Goal: Task Accomplishment & Management: Use online tool/utility

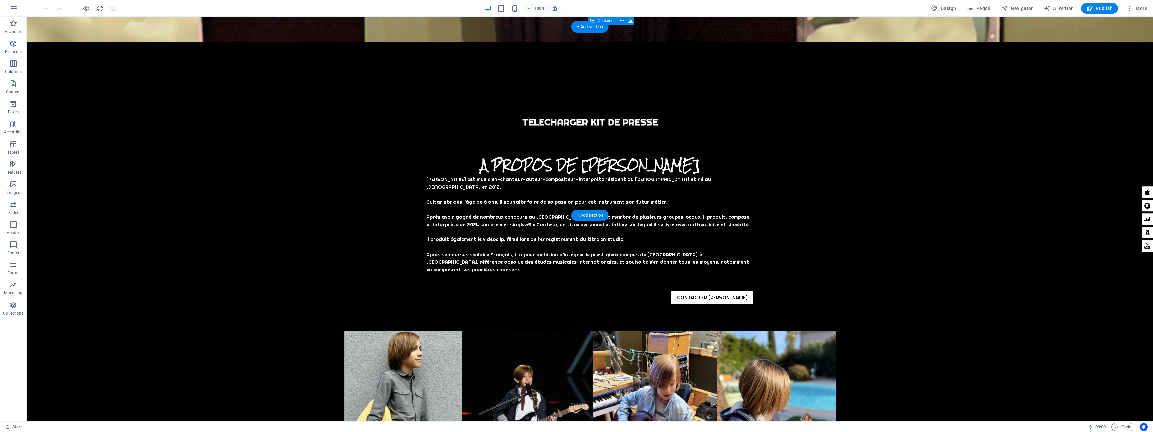
scroll to position [308, 0]
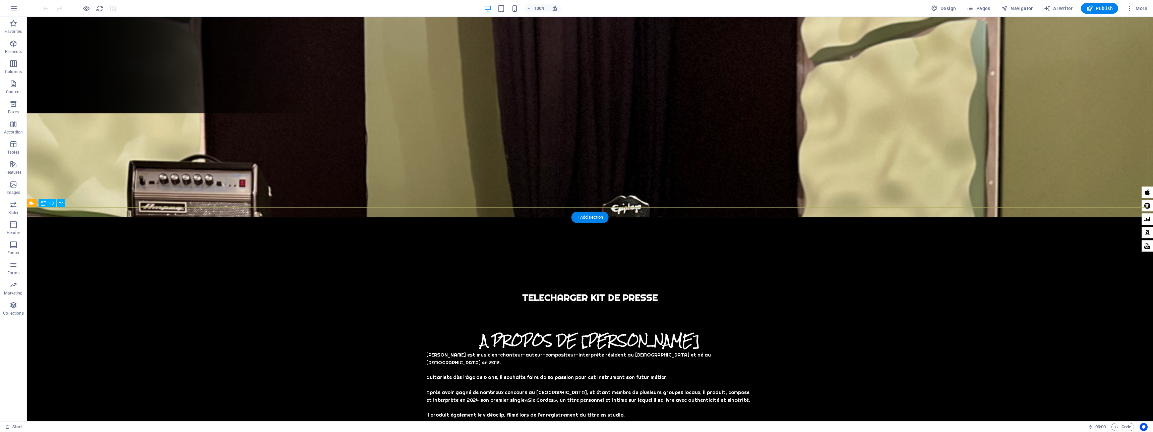
click at [625, 292] on div "TELECHARGER KIT DE PRESSE" at bounding box center [590, 297] width 1127 height 10
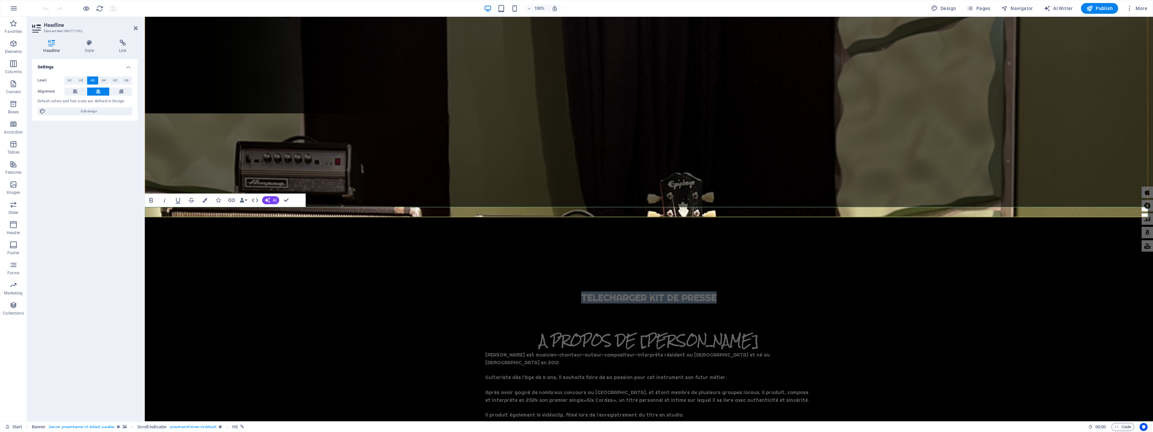
scroll to position [0, 0]
click at [122, 46] on icon at bounding box center [123, 43] width 30 height 7
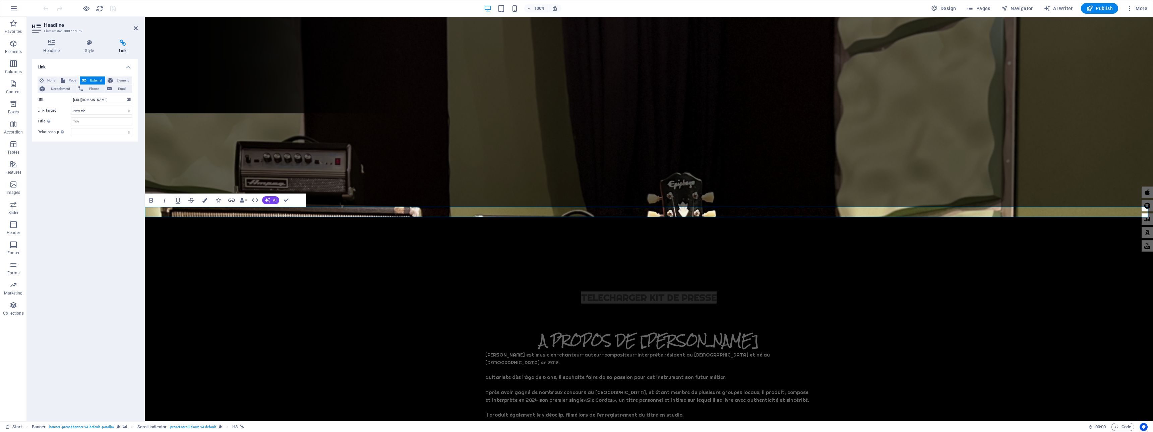
click at [122, 43] on icon at bounding box center [123, 43] width 30 height 7
drag, startPoint x: 102, startPoint y: 101, endPoint x: 133, endPoint y: 100, distance: 31.9
click at [133, 100] on div "None Page External Element Next element Phone Email Page Start Subpage Legal No…" at bounding box center [85, 106] width 106 height 70
click at [128, 100] on icon at bounding box center [129, 99] width 4 height 7
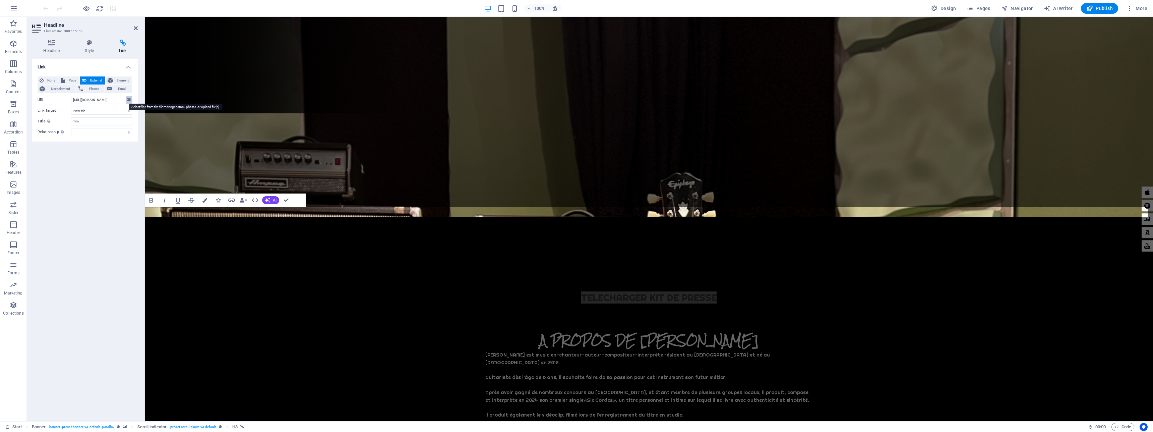
scroll to position [0, 0]
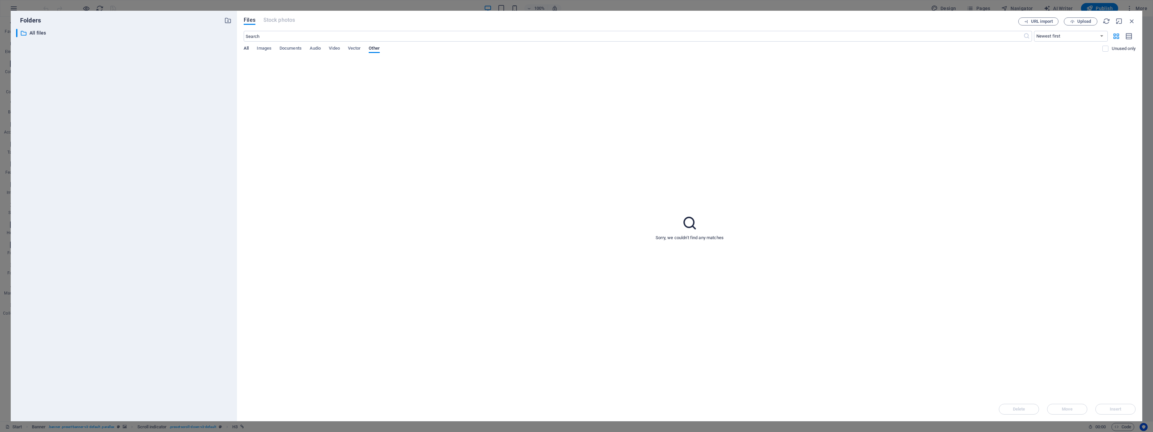
click at [247, 48] on span "All" at bounding box center [246, 48] width 5 height 9
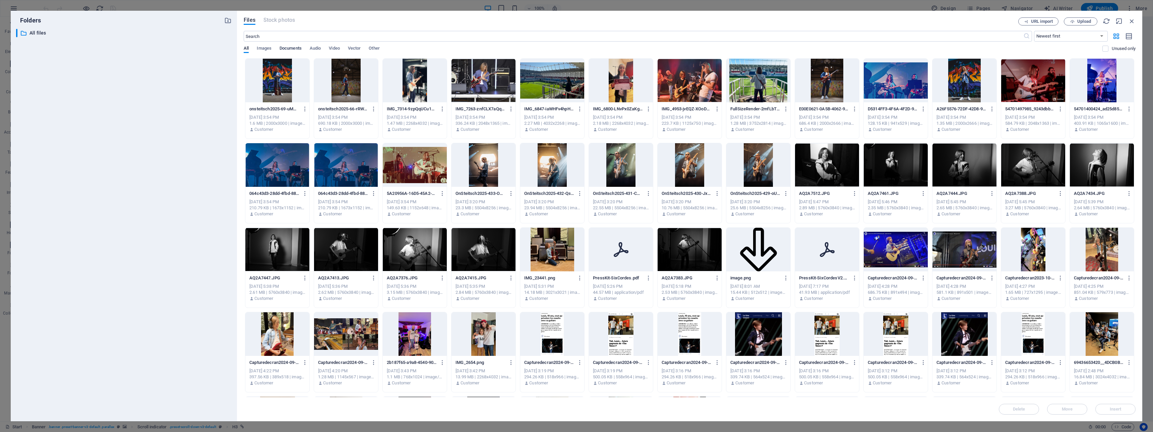
click at [284, 47] on span "Documents" at bounding box center [291, 48] width 22 height 9
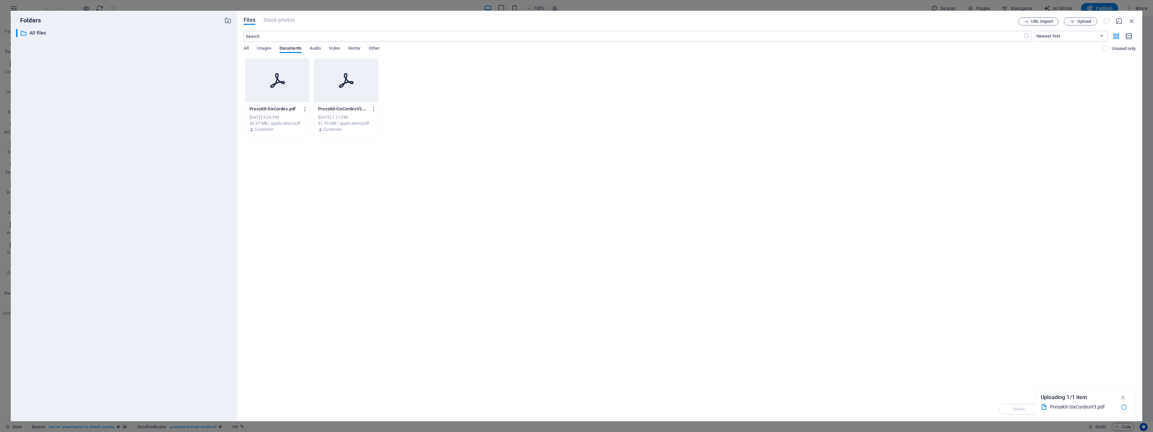
type input "[URL][DOMAIN_NAME]"
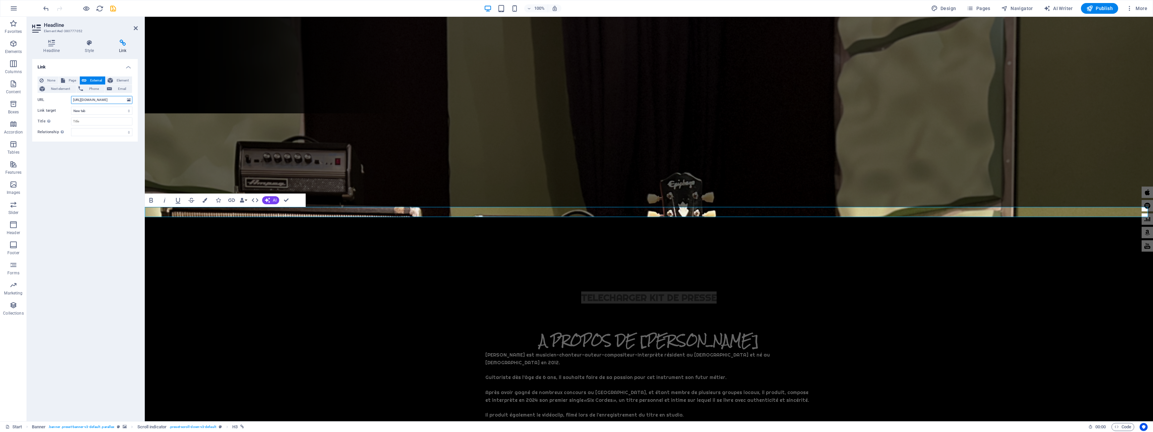
scroll to position [0, 118]
drag, startPoint x: 120, startPoint y: 100, endPoint x: 133, endPoint y: 100, distance: 12.7
click at [133, 100] on div "None Page External Element Next element Phone Email Page Start Subpage Legal No…" at bounding box center [85, 106] width 106 height 70
click at [107, 101] on input "https://cdn1.site-media.eu/images/document/19643427/PressKit-SixCordesV3-TSDNau…" at bounding box center [101, 100] width 61 height 8
drag, startPoint x: 99, startPoint y: 101, endPoint x: 131, endPoint y: 100, distance: 31.9
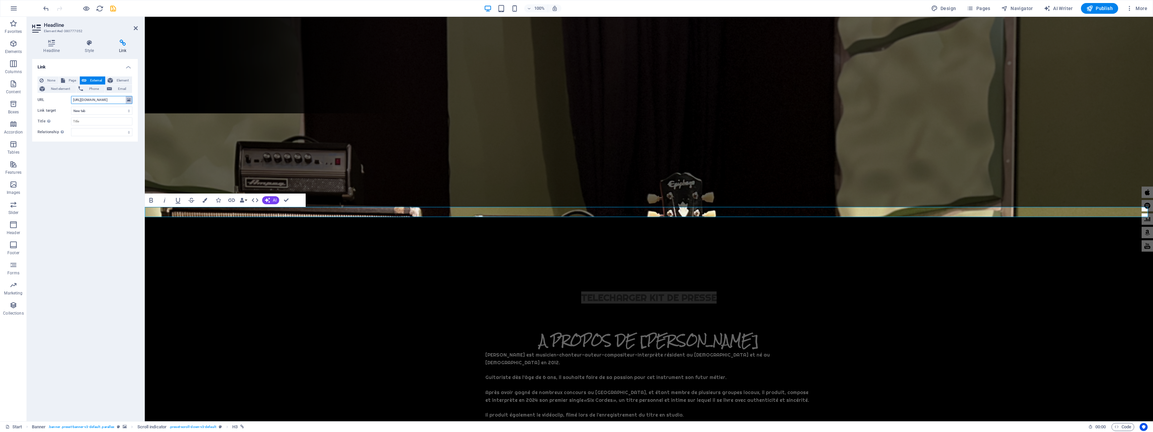
click at [131, 100] on div "URL https://cdn1.site-media.eu/images/document/19643427/PressKit-SixCordesV3-TS…" at bounding box center [85, 100] width 95 height 8
drag, startPoint x: 105, startPoint y: 100, endPoint x: 65, endPoint y: 100, distance: 39.6
click at [65, 100] on div "URL https://cdn1.site-media.eu/images/document/19643427/PressKit-SixCordesV3-TS…" at bounding box center [85, 100] width 95 height 8
click at [128, 101] on icon at bounding box center [129, 99] width 4 height 7
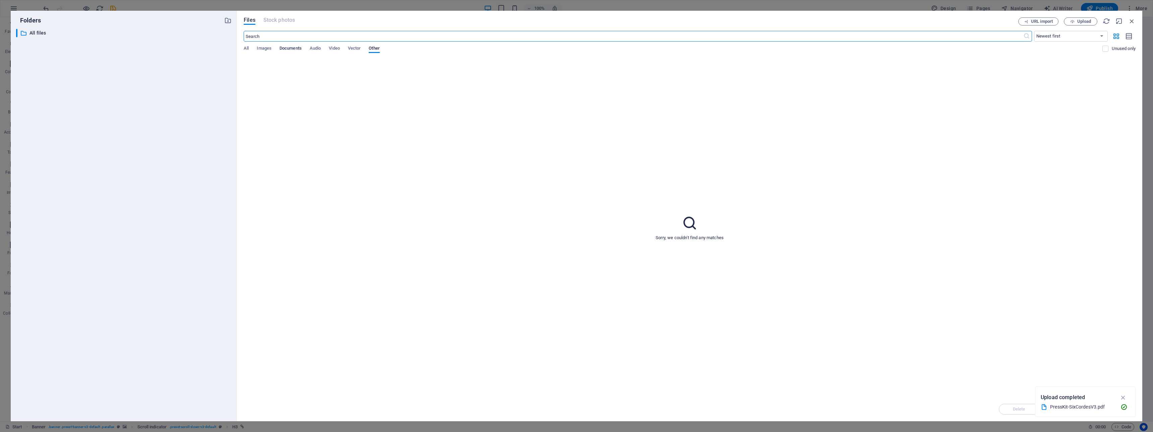
click at [294, 48] on span "Documents" at bounding box center [291, 48] width 22 height 9
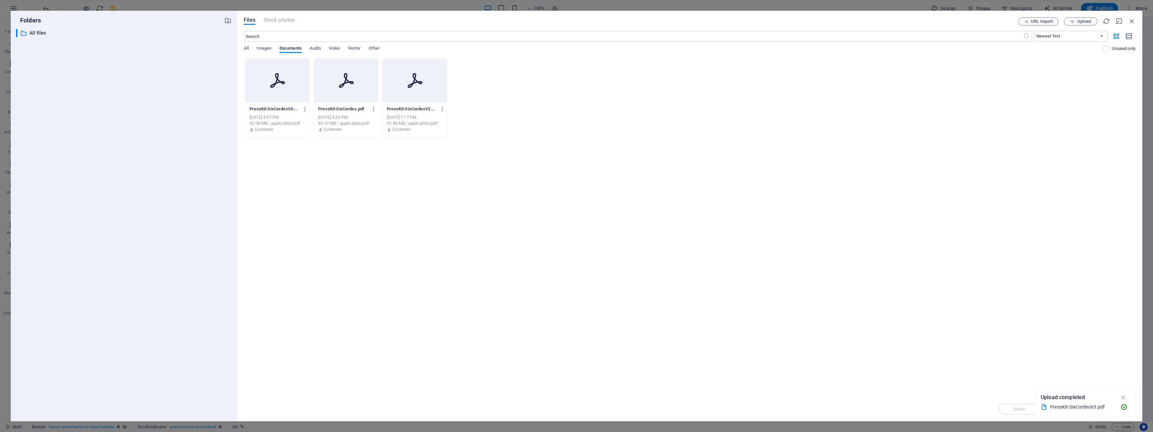
click at [284, 76] on icon at bounding box center [278, 80] width 16 height 16
click at [1123, 397] on icon "button" at bounding box center [1124, 397] width 8 height 7
click at [1119, 410] on span "Insert" at bounding box center [1116, 409] width 12 height 4
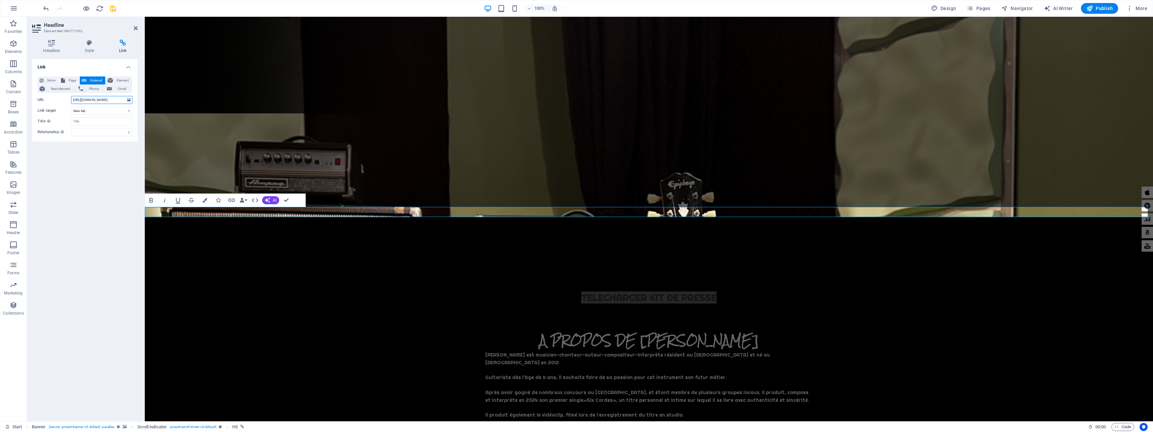
scroll to position [0, 118]
drag, startPoint x: 252, startPoint y: 117, endPoint x: 147, endPoint y: 102, distance: 106.0
drag, startPoint x: 111, startPoint y: 100, endPoint x: 125, endPoint y: 101, distance: 14.5
click at [125, 101] on input "https://cdn1.site-media.eu/images/document/19643427/PressKit-SixCordesV3-TSDNau…" at bounding box center [101, 100] width 61 height 8
click at [1111, 9] on span "Publish" at bounding box center [1100, 8] width 26 height 7
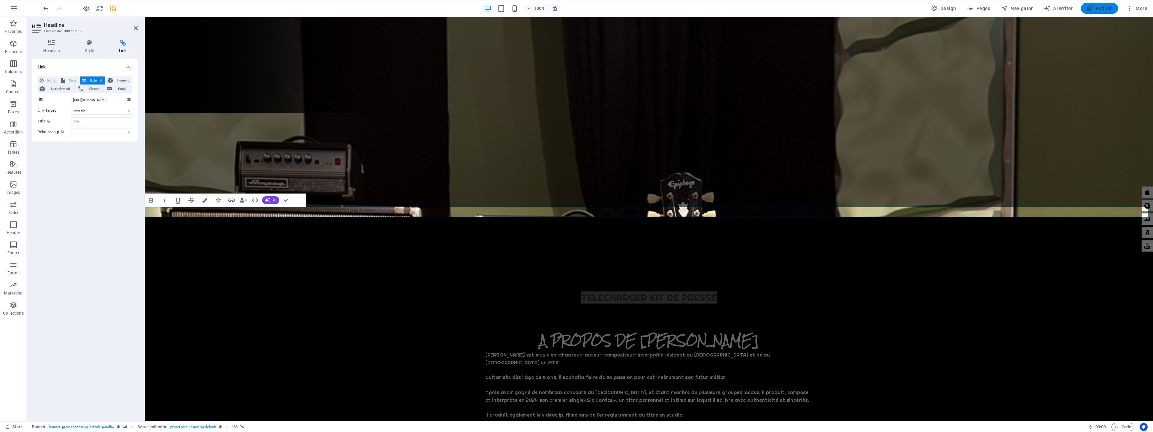
scroll to position [0, 0]
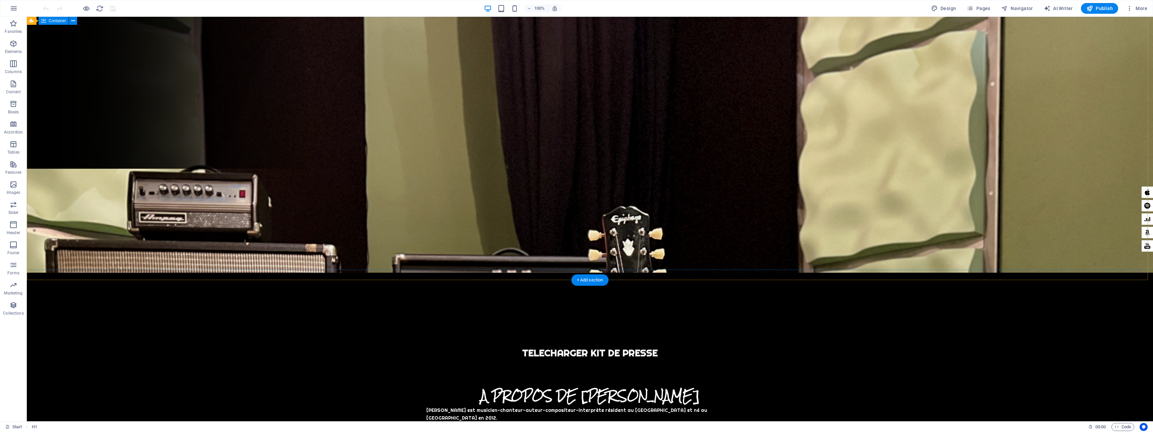
scroll to position [255, 0]
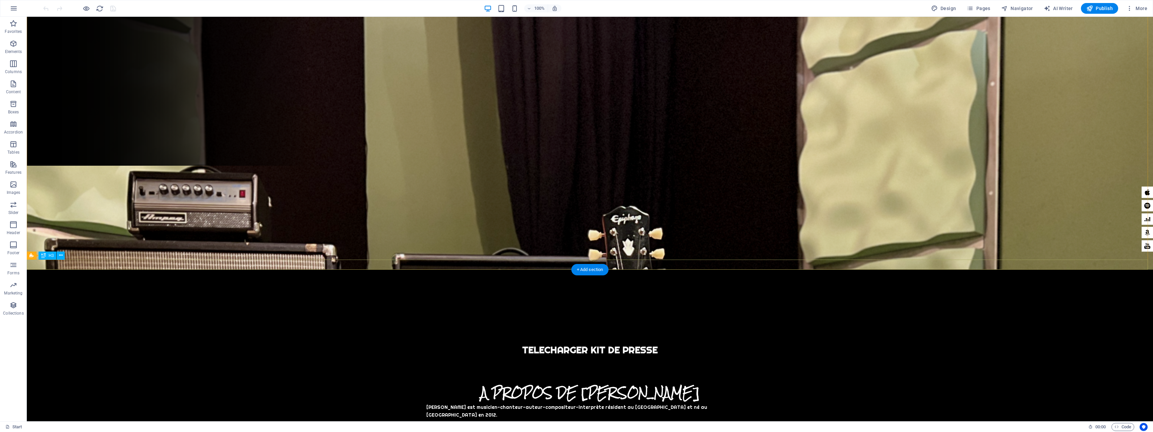
click at [621, 345] on div "TELECHARGER KIT DE PRESSE" at bounding box center [590, 350] width 1127 height 10
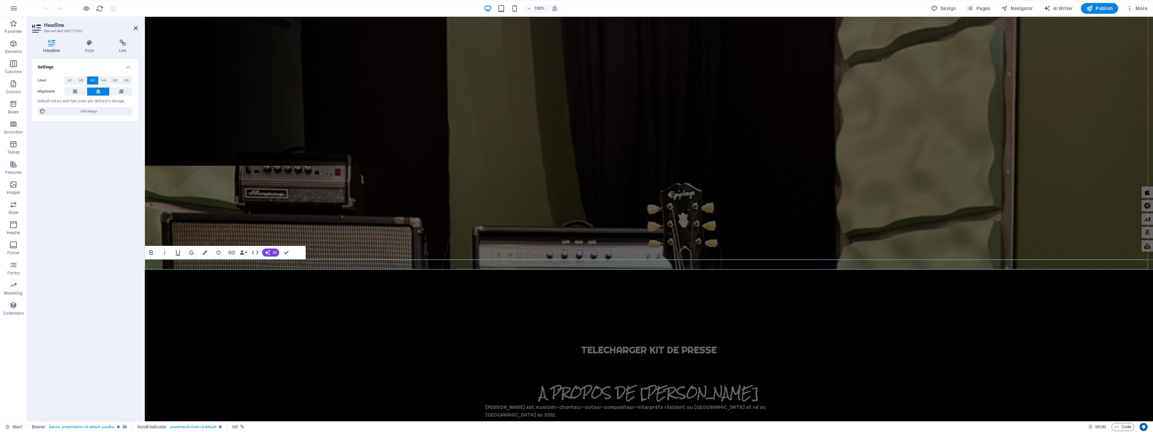
scroll to position [0, 0]
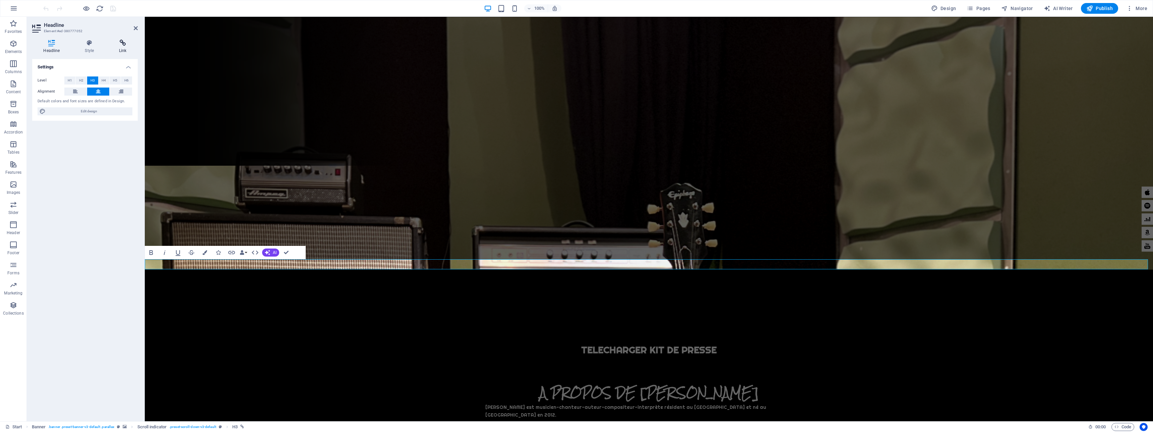
click at [123, 42] on icon at bounding box center [123, 43] width 30 height 7
drag, startPoint x: 109, startPoint y: 101, endPoint x: 139, endPoint y: 100, distance: 29.8
click at [139, 100] on div "Headline Style Link Settings Level H1 H2 H3 H4 H5 H6 Alignment Default colors a…" at bounding box center [85, 227] width 116 height 387
click at [90, 100] on input "[URL][DOMAIN_NAME]" at bounding box center [101, 100] width 61 height 8
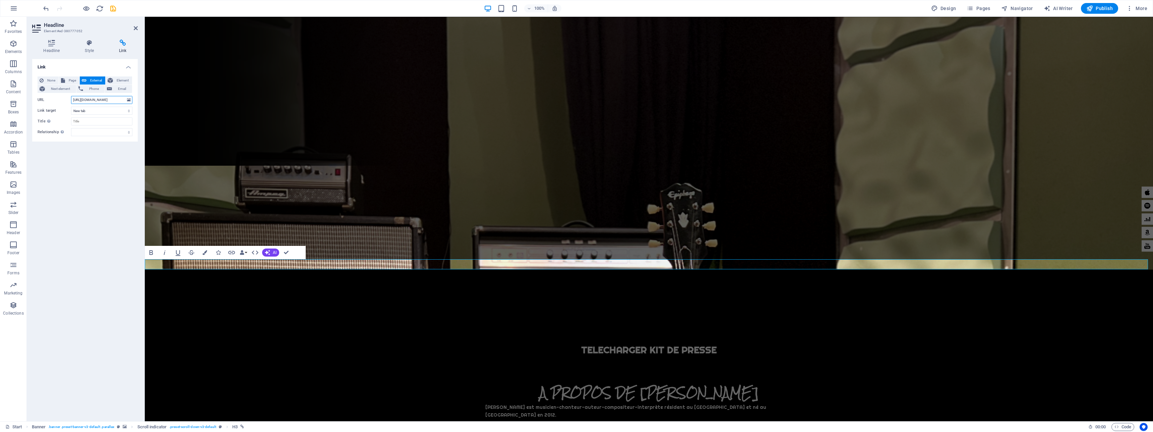
scroll to position [0, 73]
type input "https://cdn1.site-media.eu/images/document/19643427/PressKit-SixCordesV3.pdf"
click at [101, 122] on input "Title Additional link description, should not be the same as the link text. The…" at bounding box center [101, 121] width 61 height 8
drag, startPoint x: 255, startPoint y: 116, endPoint x: 149, endPoint y: 99, distance: 107.3
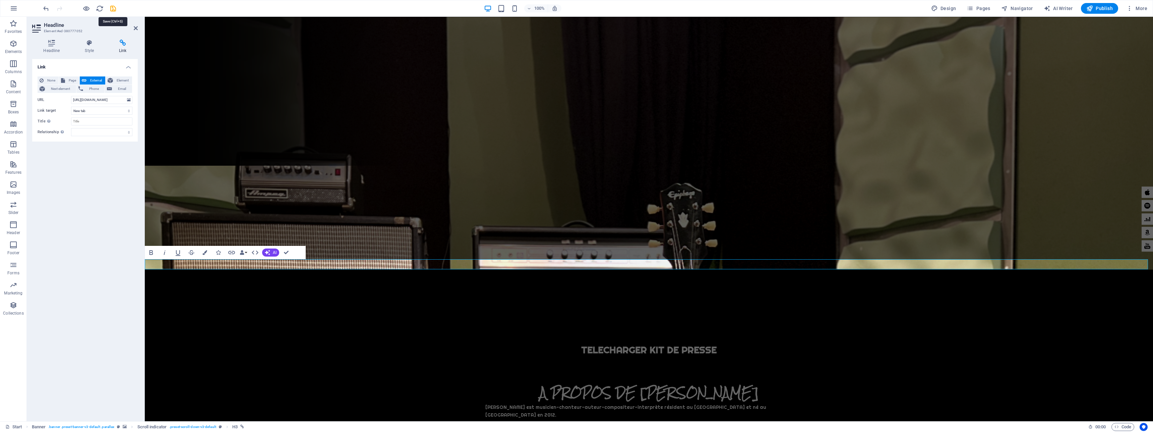
click at [113, 8] on icon "save" at bounding box center [113, 9] width 8 height 8
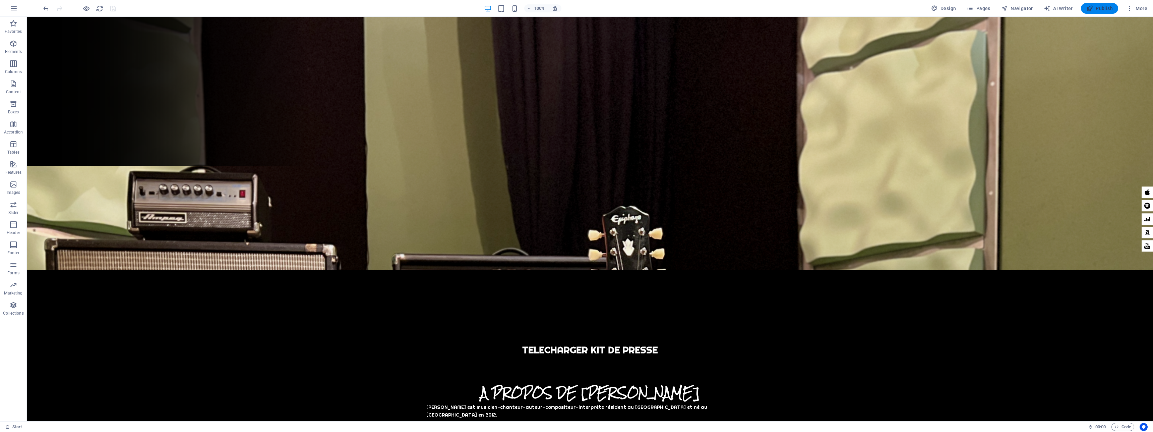
click at [1094, 10] on span "Publish" at bounding box center [1100, 8] width 26 height 7
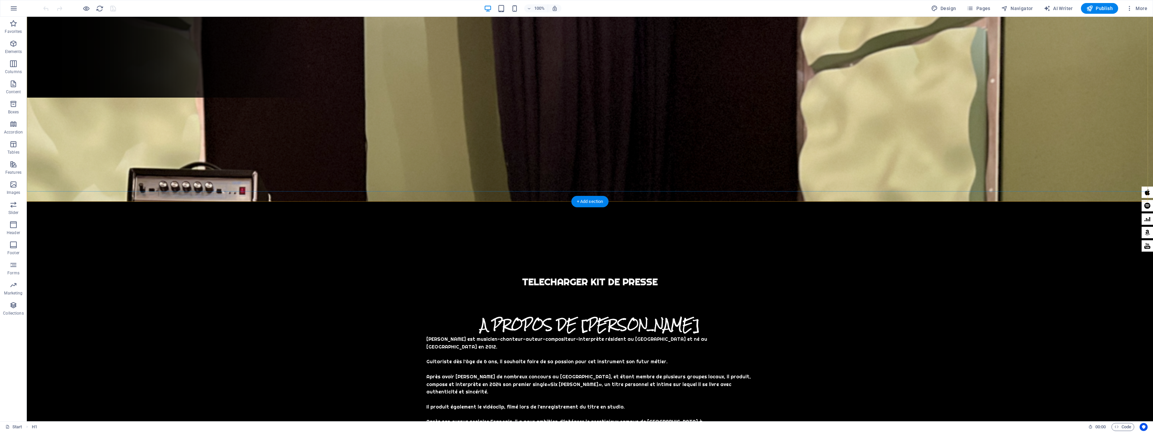
scroll to position [462, 0]
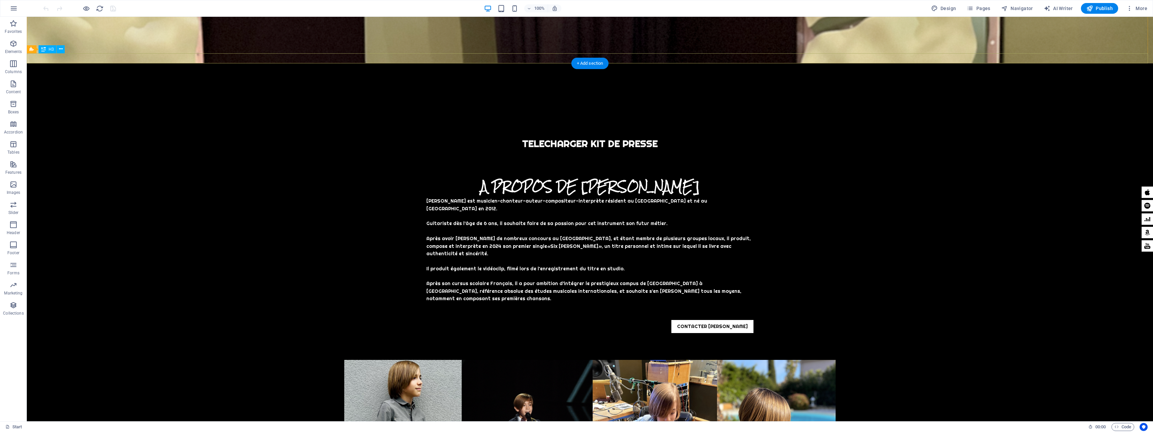
click at [556, 138] on div "TELECHARGER KIT DE PRESSE" at bounding box center [590, 143] width 1127 height 10
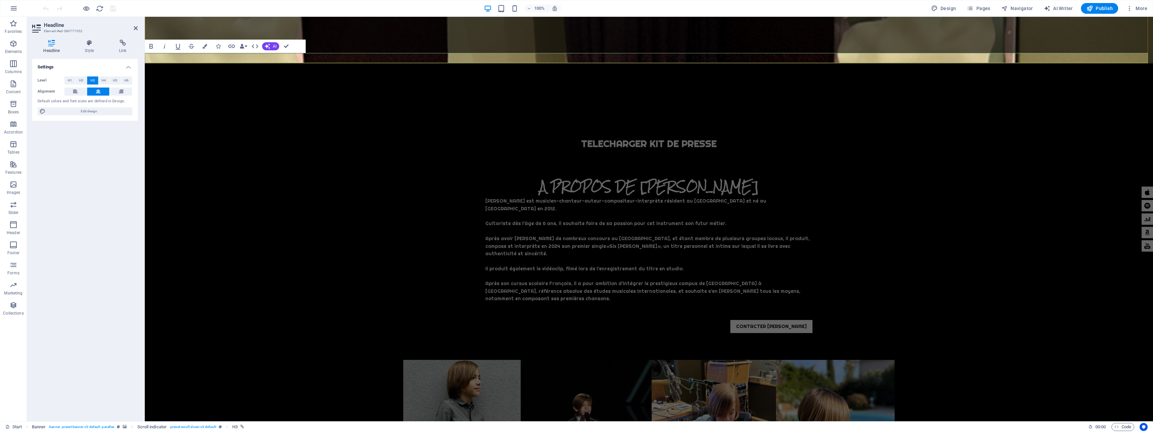
scroll to position [0, 0]
click at [118, 43] on icon at bounding box center [123, 43] width 30 height 7
click at [98, 101] on input "https://cdn1.site-media.eu/images/document/19643427/PressKit-SixCordesV3.pdf" at bounding box center [101, 100] width 61 height 8
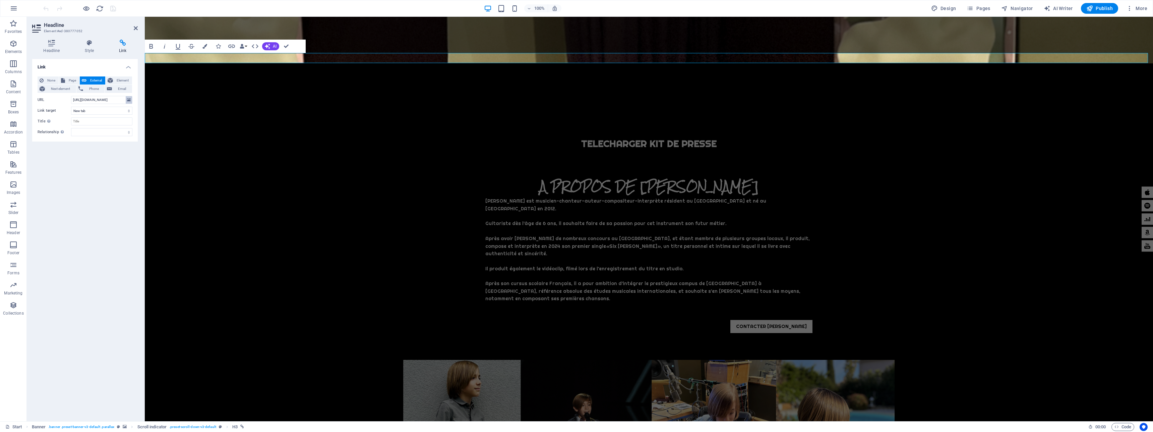
click at [127, 100] on icon at bounding box center [129, 99] width 4 height 7
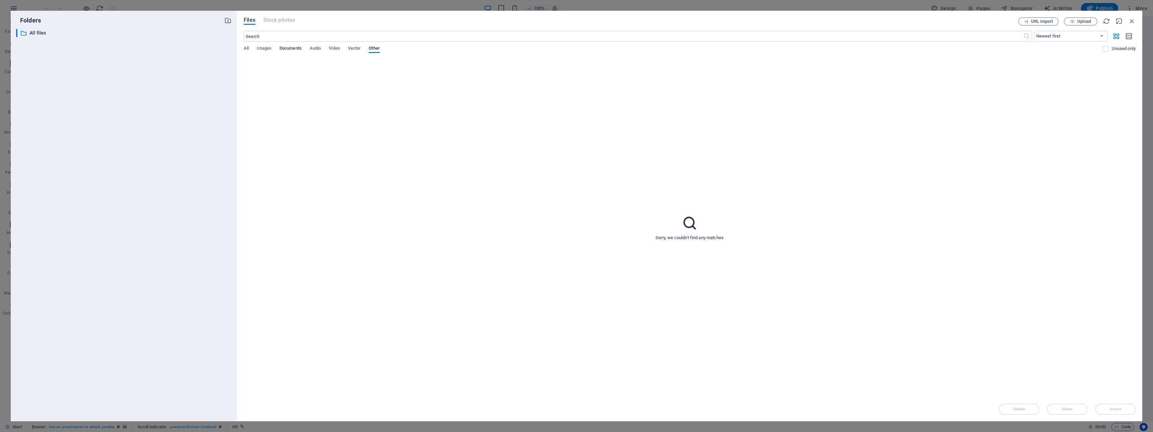
click at [292, 48] on span "Documents" at bounding box center [291, 48] width 22 height 9
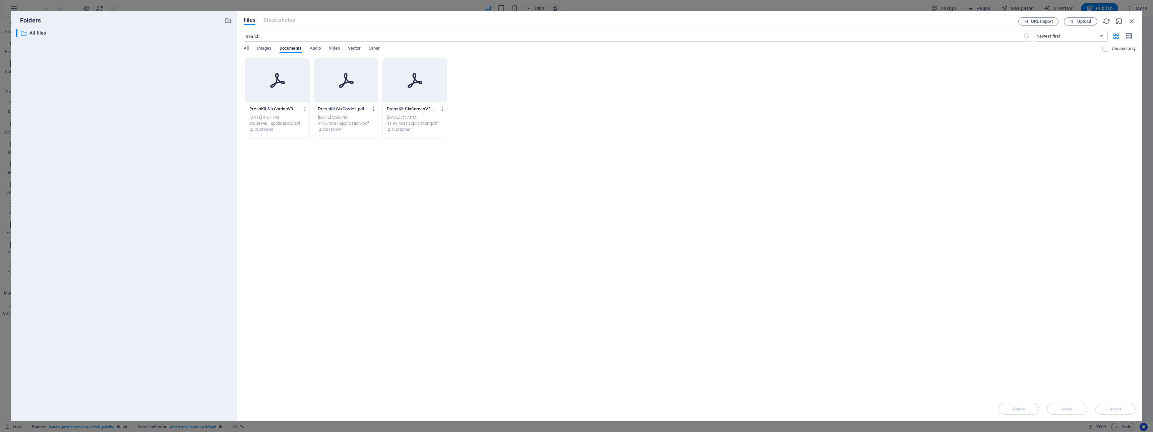
click at [423, 86] on div at bounding box center [415, 81] width 64 height 44
click at [1121, 407] on span "Insert" at bounding box center [1116, 409] width 12 height 4
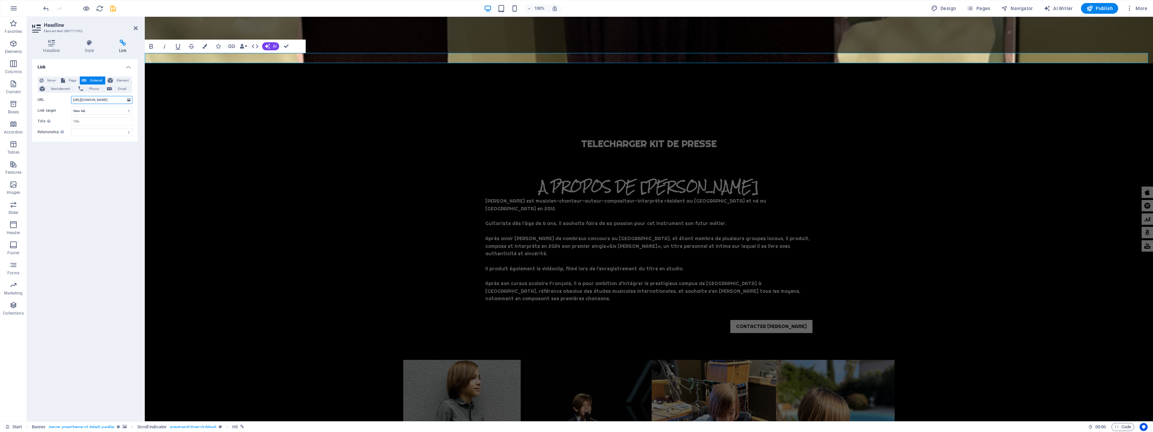
scroll to position [0, 73]
drag, startPoint x: 84, startPoint y: 100, endPoint x: 128, endPoint y: 98, distance: 44.0
click at [128, 98] on div "URL https://cdn1.site-media.eu/images/document/11093879/PressKit-SixCordesV2.pdf" at bounding box center [85, 100] width 95 height 8
click at [117, 100] on input "https://cdn1.site-media.eu/images/document/11093879/PressKit-SixCordesV2.pdf" at bounding box center [101, 100] width 61 height 8
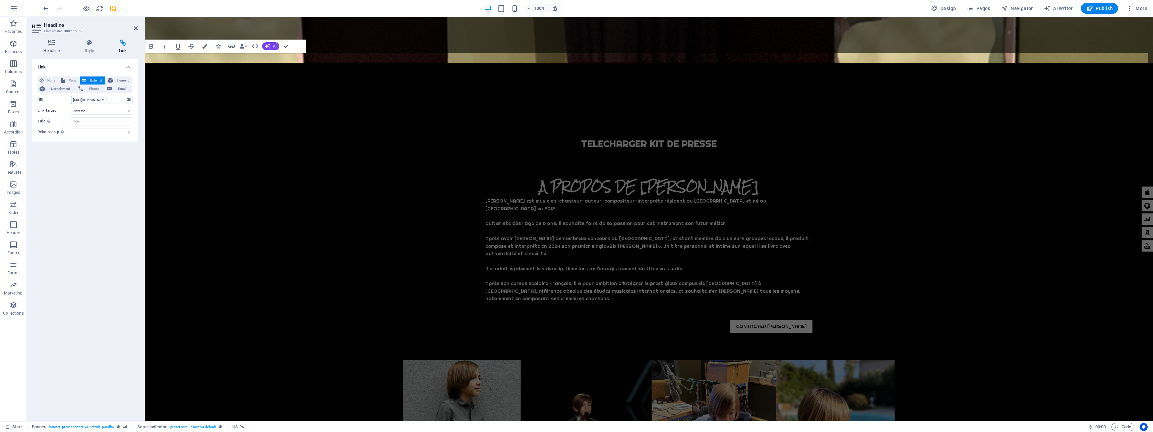
drag, startPoint x: 107, startPoint y: 101, endPoint x: 76, endPoint y: 100, distance: 31.2
click at [76, 100] on input "https://cdn1.site-media.eu/images/document/11093879/PressKit-SixCordesV3.pdf" at bounding box center [101, 100] width 61 height 8
click at [96, 101] on input "https://cdn1.site-media.eu/images/document/11093879/PressKit-SixCordesV3.pdf" at bounding box center [101, 100] width 61 height 8
drag, startPoint x: 102, startPoint y: 101, endPoint x: 125, endPoint y: 99, distance: 22.6
click at [125, 99] on input "https://cdn1.site-media.eu/images/document/11093879/PressKit-SixCordesV3.pdf" at bounding box center [101, 100] width 61 height 8
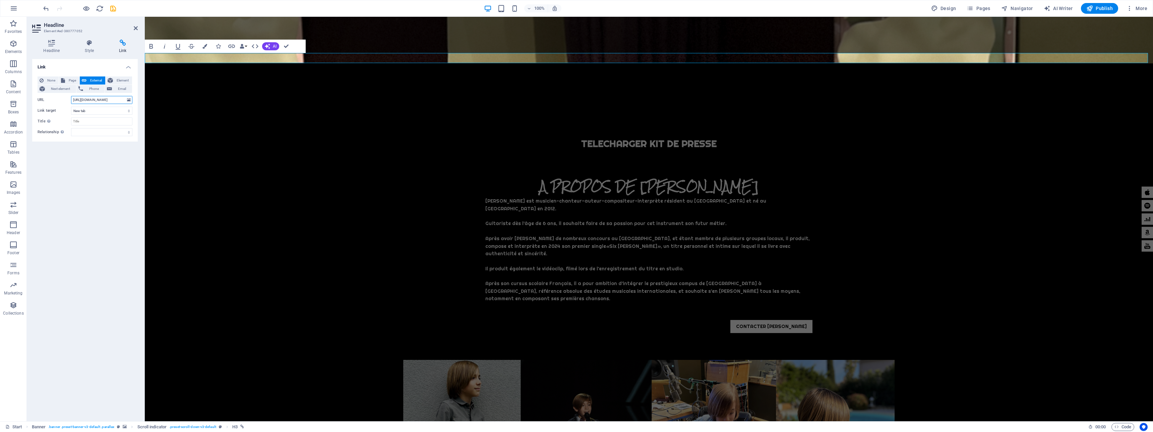
drag, startPoint x: 110, startPoint y: 99, endPoint x: 118, endPoint y: 100, distance: 8.4
click at [118, 100] on input "https://cdn1.site-media.eu/images/document/11093879/PressKit-SixCordesV3.pdf" at bounding box center [101, 100] width 61 height 8
click at [129, 101] on icon at bounding box center [129, 99] width 4 height 7
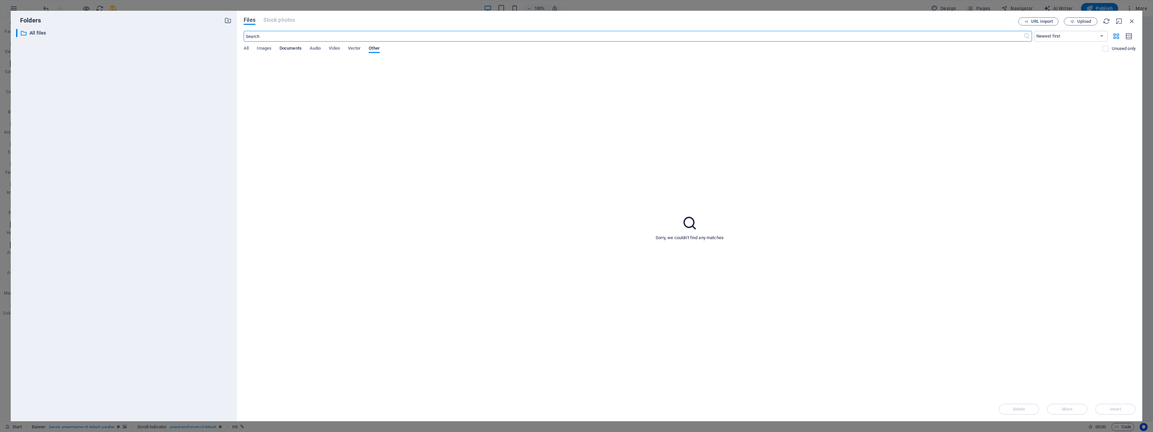
click at [295, 50] on span "Documents" at bounding box center [291, 48] width 22 height 9
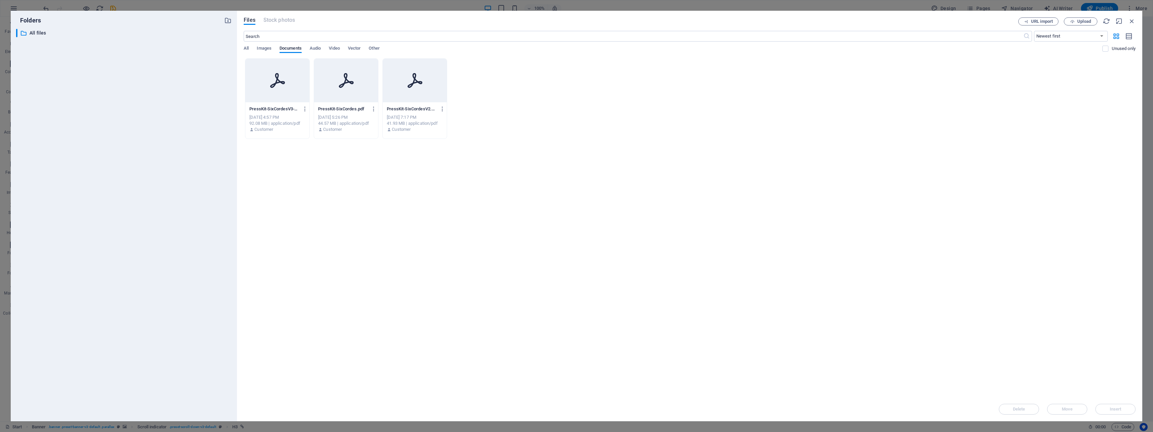
click at [277, 84] on icon at bounding box center [278, 80] width 16 height 16
click at [1111, 410] on span "Insert" at bounding box center [1116, 409] width 12 height 4
type input "[URL][DOMAIN_NAME]"
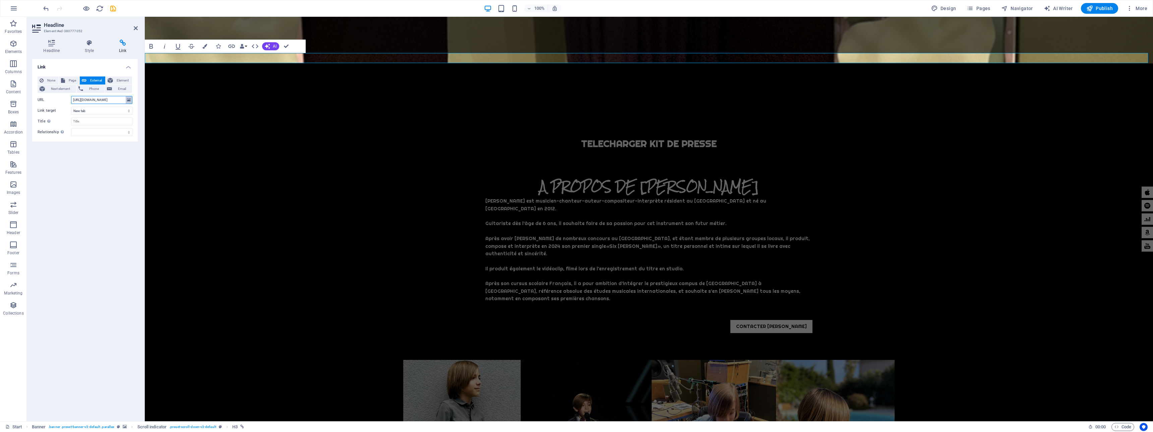
scroll to position [0, 118]
drag, startPoint x: 109, startPoint y: 99, endPoint x: 126, endPoint y: 99, distance: 17.8
click at [126, 99] on div "URL https://cdn1.site-media.eu/images/document/19643427/PressKit-SixCordesV3-TS…" at bounding box center [85, 100] width 95 height 8
click at [90, 102] on input "https://cdn1.site-media.eu/images/document/19643427/PressKit-SixCordesV3-TSDNau…" at bounding box center [101, 100] width 61 height 8
drag, startPoint x: 81, startPoint y: 101, endPoint x: 107, endPoint y: 101, distance: 25.5
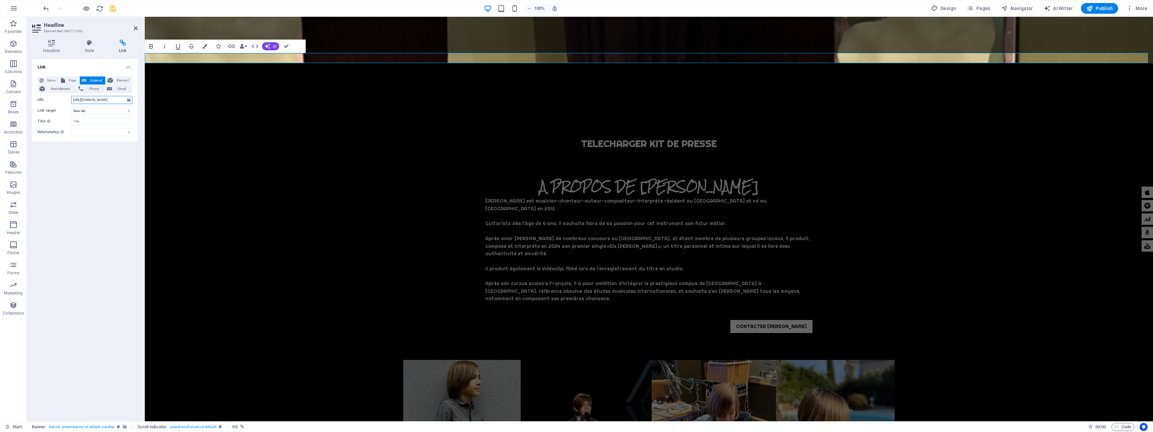
click at [107, 101] on input "https://cdn1.site-media.eu/images/document/19643427/PressKit-SixCordesV3-TSDNau…" at bounding box center [101, 100] width 61 height 8
click at [96, 98] on input "https://cdn1.site-media.eu/images/document/19643427/PressKit-SixCordesV3-TSDNau…" at bounding box center [101, 100] width 61 height 8
drag, startPoint x: 81, startPoint y: 96, endPoint x: 60, endPoint y: 94, distance: 21.2
click at [60, 94] on div "None Page External Element Next element Phone Email Page Start Subpage Legal No…" at bounding box center [85, 106] width 95 height 60
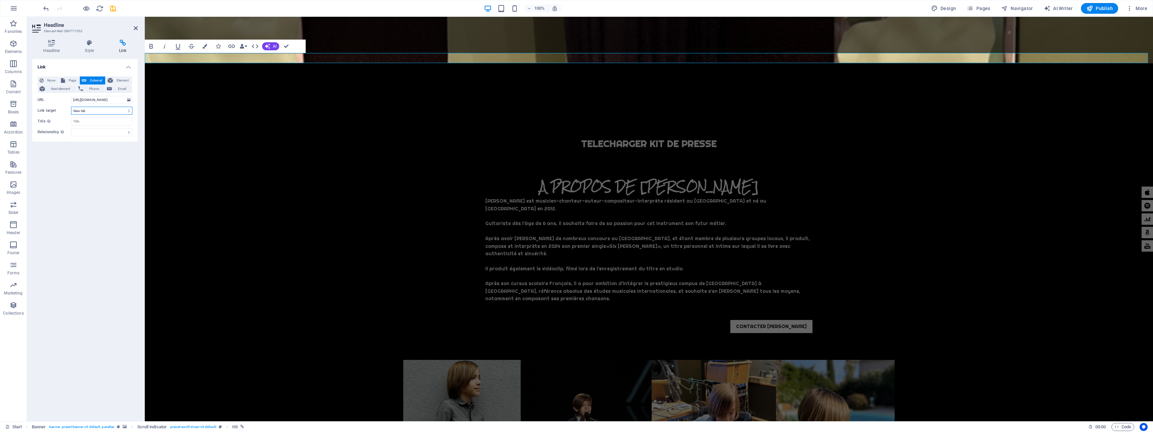
click at [125, 108] on select "New tab Same tab Overlay" at bounding box center [101, 111] width 61 height 8
click at [93, 100] on input "https://cdn1.site-media.eu/images/document/19643427/PressKit-SixCordesV3-TSDNau…" at bounding box center [101, 100] width 61 height 8
click at [92, 110] on select "New tab Same tab Overlay" at bounding box center [101, 111] width 61 height 8
click at [114, 78] on button "Element" at bounding box center [119, 80] width 26 height 8
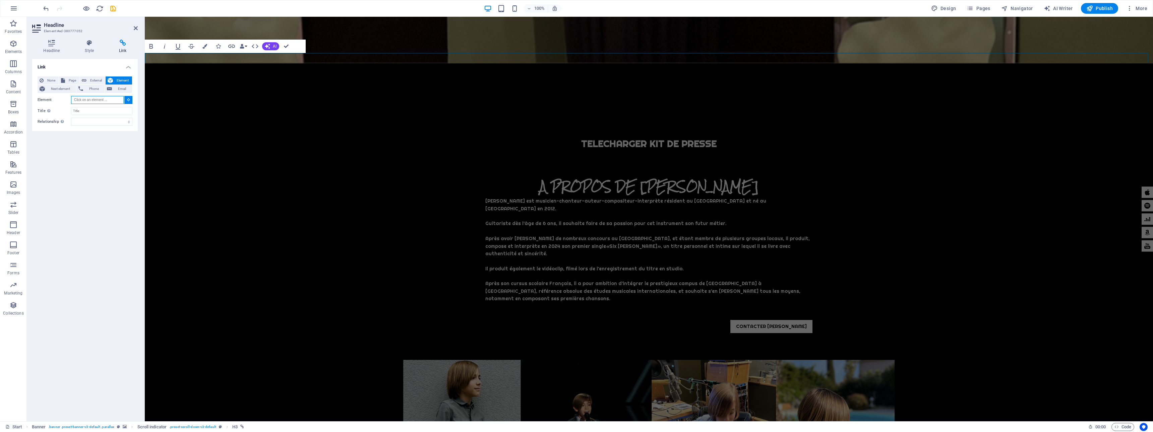
click at [116, 99] on input "Element" at bounding box center [97, 100] width 53 height 8
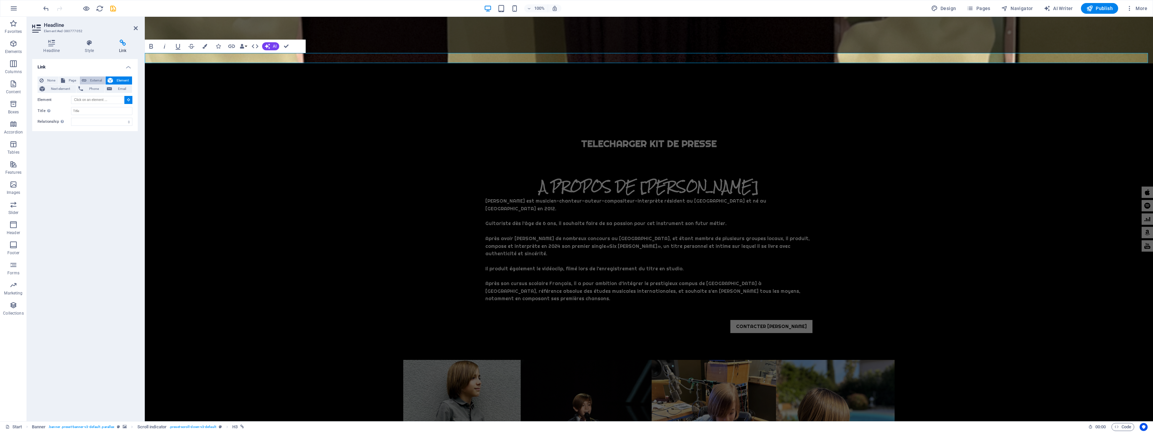
click at [94, 80] on span "External" at bounding box center [96, 80] width 15 height 8
select select "blank"
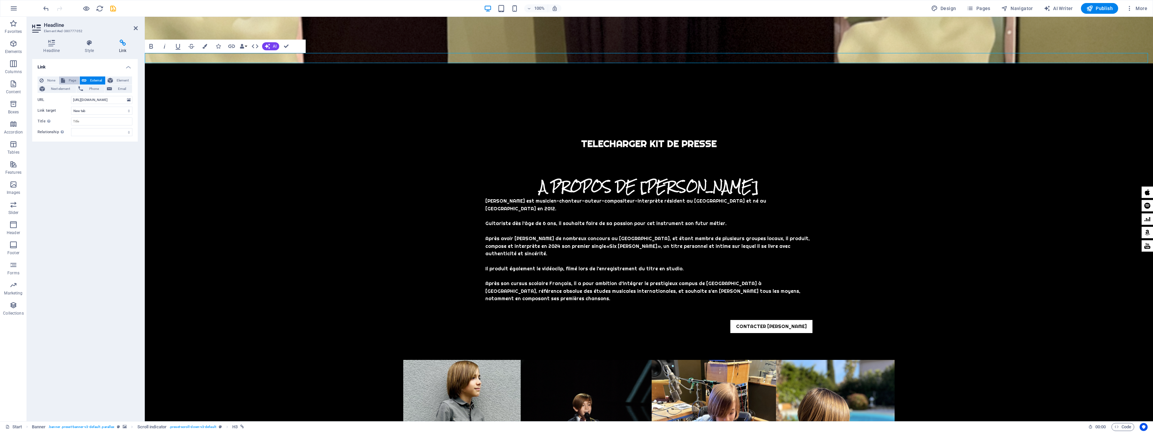
click at [70, 79] on span "Page" at bounding box center [72, 80] width 10 height 8
select select
click at [51, 80] on span "None" at bounding box center [51, 80] width 11 height 8
click at [69, 79] on span "Page" at bounding box center [72, 80] width 10 height 8
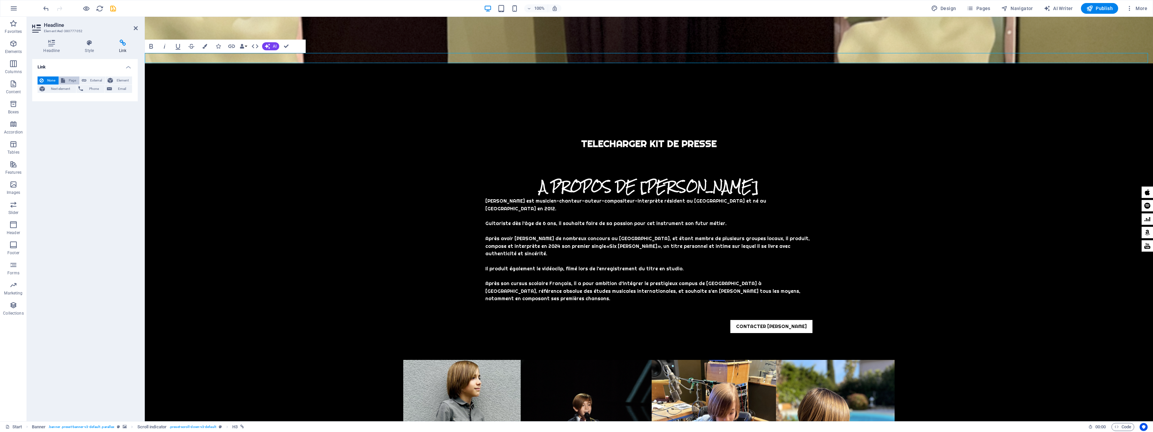
select select
click at [89, 81] on span "External" at bounding box center [96, 80] width 15 height 8
select select "blank"
click at [102, 99] on input "https://cdn1.site-media.eu/images/document/19643427/PressKit-SixCordesV3-TSDNau…" at bounding box center [101, 100] width 61 height 8
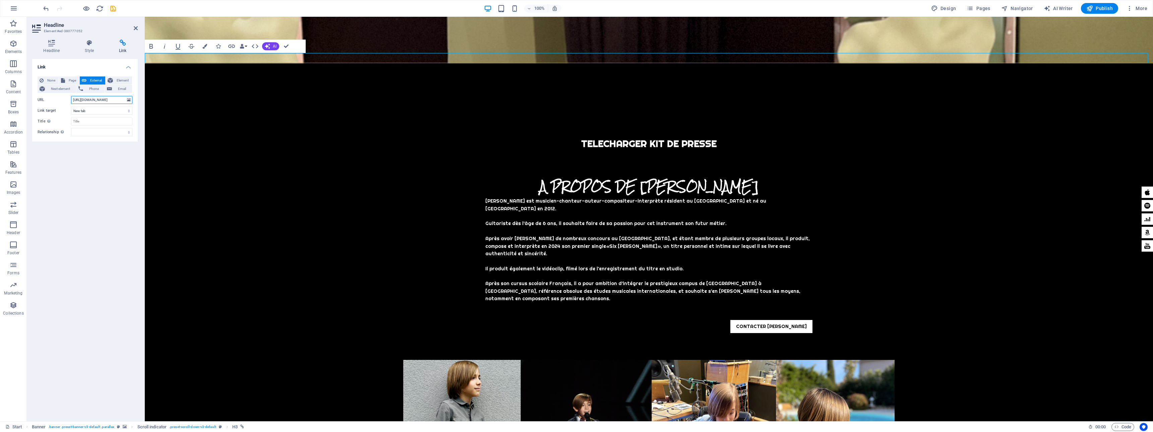
click at [102, 99] on input "https://cdn1.site-media.eu/images/document/19643427/PressKit-SixCordesV3-TSDNau…" at bounding box center [101, 100] width 61 height 8
click at [128, 100] on icon at bounding box center [129, 99] width 4 height 7
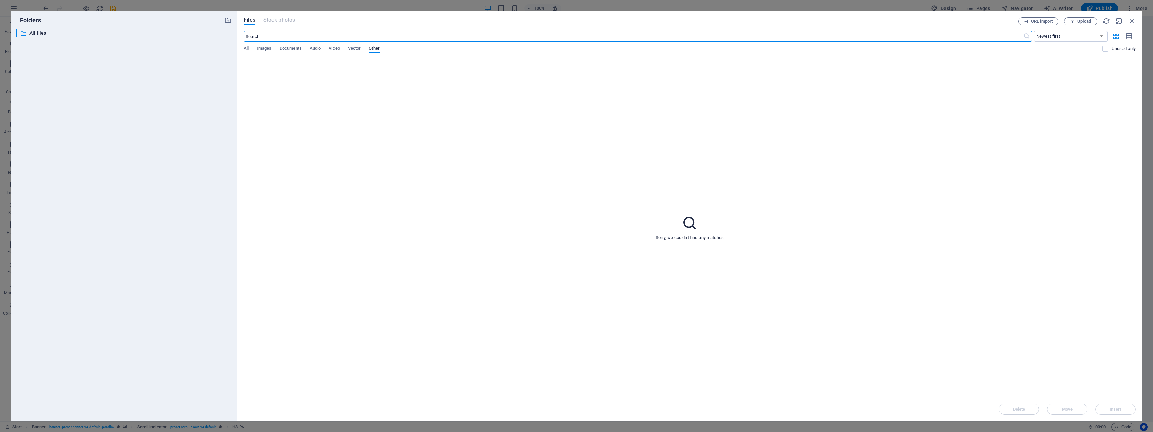
click at [274, 12] on div "Files Stock photos URL import Upload ​ Newest first Oldest first Name (A-Z) Nam…" at bounding box center [690, 216] width 906 height 410
click at [257, 20] on div "Files Stock photos" at bounding box center [631, 20] width 775 height 7
click at [256, 20] on div "Files Stock photos" at bounding box center [631, 20] width 775 height 7
click at [281, 46] on span "Documents" at bounding box center [291, 48] width 22 height 9
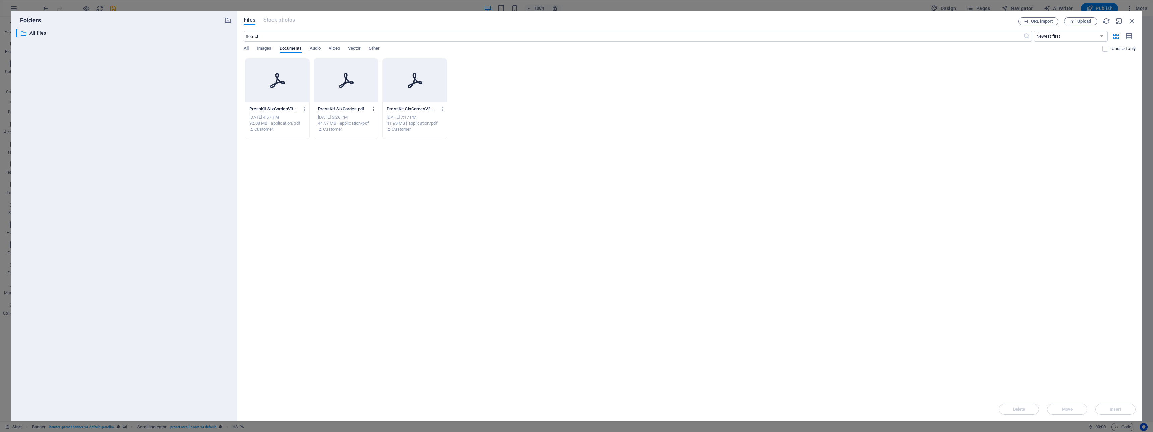
click at [305, 108] on icon "button" at bounding box center [305, 109] width 6 height 6
click at [302, 141] on h6 "Get link" at bounding box center [309, 142] width 29 height 8
click at [1138, 22] on div "Files Stock photos URL import Upload ​ Newest first Oldest first Name (A-Z) Nam…" at bounding box center [690, 216] width 906 height 410
drag, startPoint x: 1134, startPoint y: 21, endPoint x: 987, endPoint y: 4, distance: 147.5
click at [1134, 21] on icon "button" at bounding box center [1132, 20] width 7 height 7
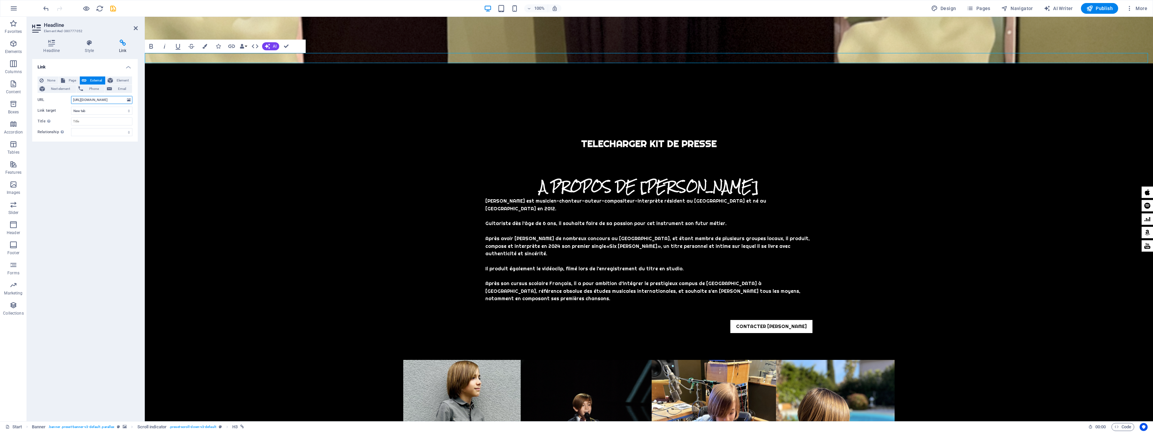
click at [104, 99] on input "https://cdn1.site-media.eu/images/document/19643427/PressKit-SixCordesV3-TSDNau…" at bounding box center [101, 100] width 61 height 8
click at [106, 99] on input "https://cdn1.site-media.eu/images/document/19643427/PressKit-SixCordesV3-TSDNau…" at bounding box center [101, 100] width 61 height 8
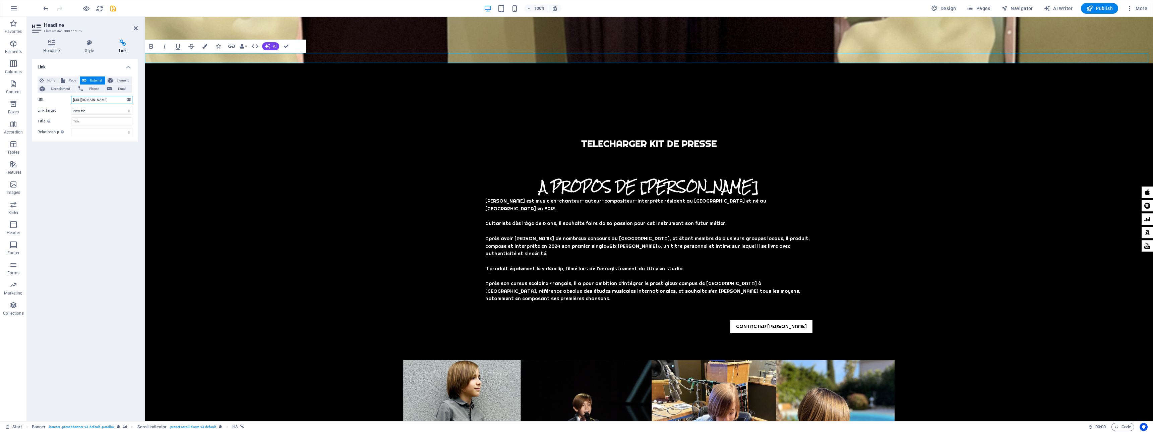
click at [106, 99] on input "https://cdn1.site-media.eu/images/document/19643427/PressKit-SixCordesV3-TSDNau…" at bounding box center [101, 100] width 61 height 8
click at [1089, 5] on icon "button" at bounding box center [1090, 8] width 7 height 7
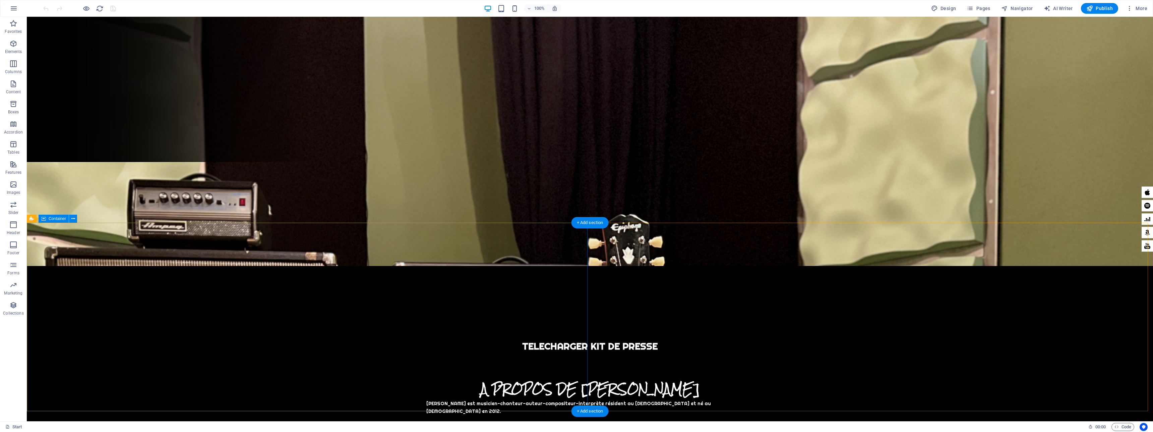
scroll to position [348, 0]
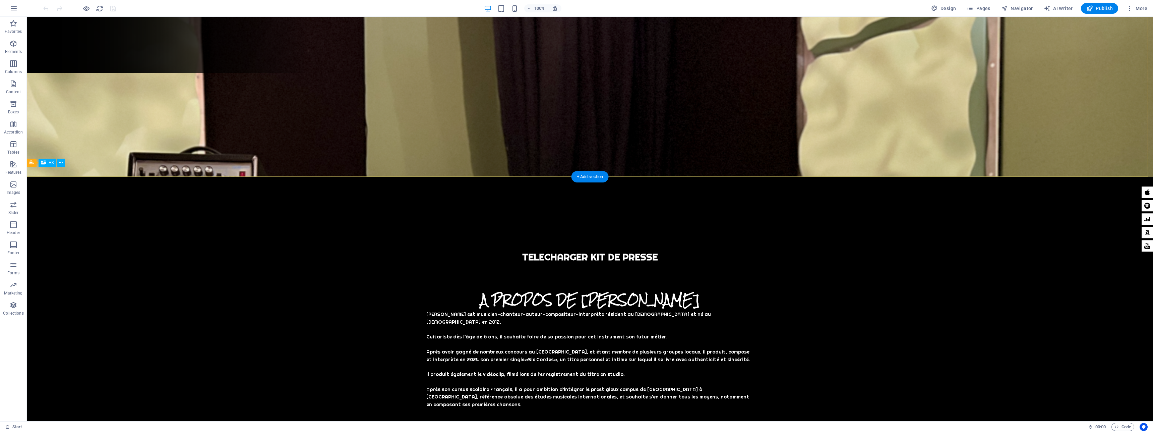
click at [558, 252] on div "TELECHARGER KIT DE PRESSE" at bounding box center [590, 257] width 1127 height 10
click at [440, 252] on h3 "TELECHARGER KIT DE PRESSE" at bounding box center [590, 257] width 1127 height 10
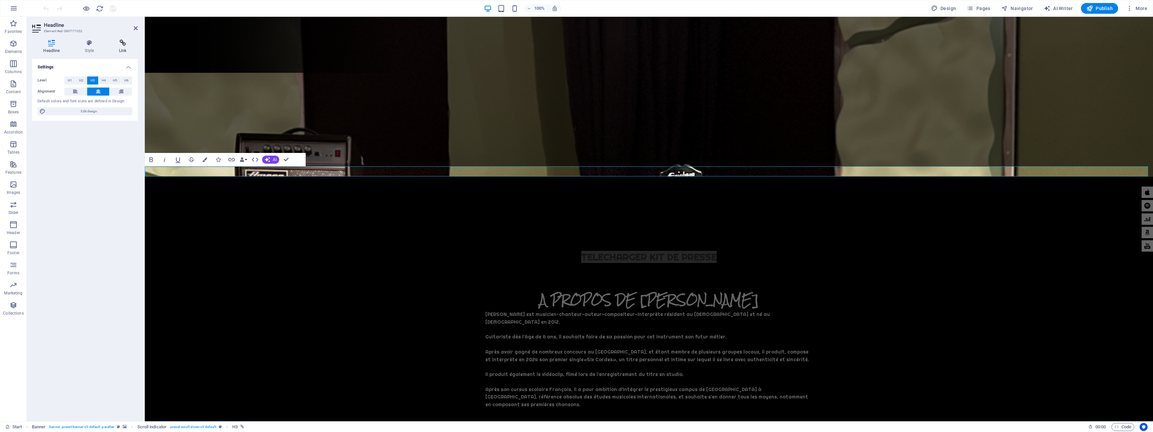
click at [116, 45] on icon at bounding box center [123, 43] width 30 height 7
click at [68, 79] on span "Page" at bounding box center [72, 80] width 10 height 8
select select
click at [116, 97] on select "Start Subpage Legal Notice Privacy" at bounding box center [101, 100] width 61 height 8
click at [89, 81] on span "External" at bounding box center [96, 80] width 15 height 8
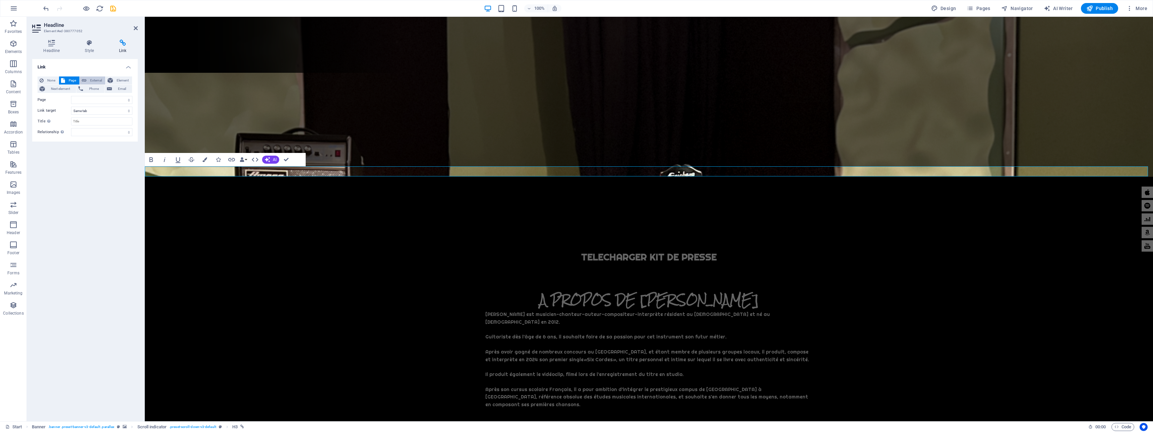
select select "blank"
click at [128, 99] on icon at bounding box center [129, 99] width 4 height 7
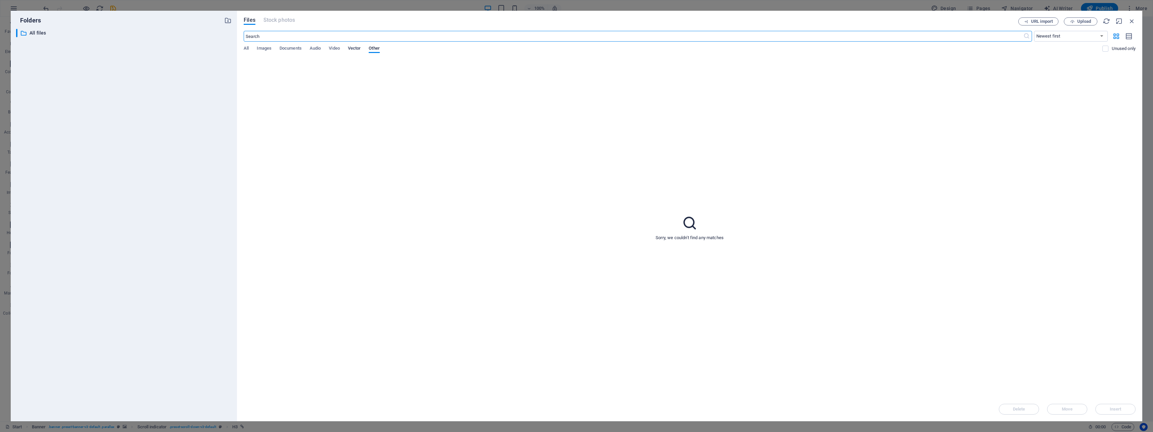
click at [356, 50] on span "Vector" at bounding box center [354, 48] width 13 height 9
click at [330, 47] on span "Video" at bounding box center [334, 48] width 11 height 9
click at [323, 47] on div "All Images Documents Audio Video Vector Other" at bounding box center [673, 52] width 859 height 13
click at [319, 47] on span "Audio" at bounding box center [315, 48] width 11 height 9
click at [298, 47] on span "Documents" at bounding box center [291, 48] width 22 height 9
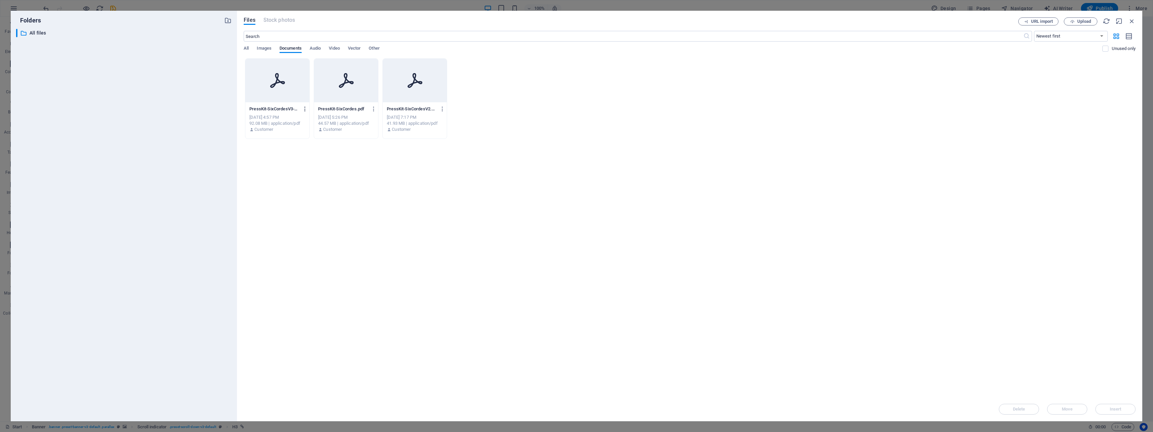
click at [304, 110] on icon "button" at bounding box center [305, 109] width 6 height 6
click at [304, 123] on h6 "Preview" at bounding box center [309, 126] width 29 height 8
click at [374, 109] on icon "button" at bounding box center [374, 109] width 6 height 6
click at [373, 254] on h6 "Delete" at bounding box center [377, 255] width 29 height 8
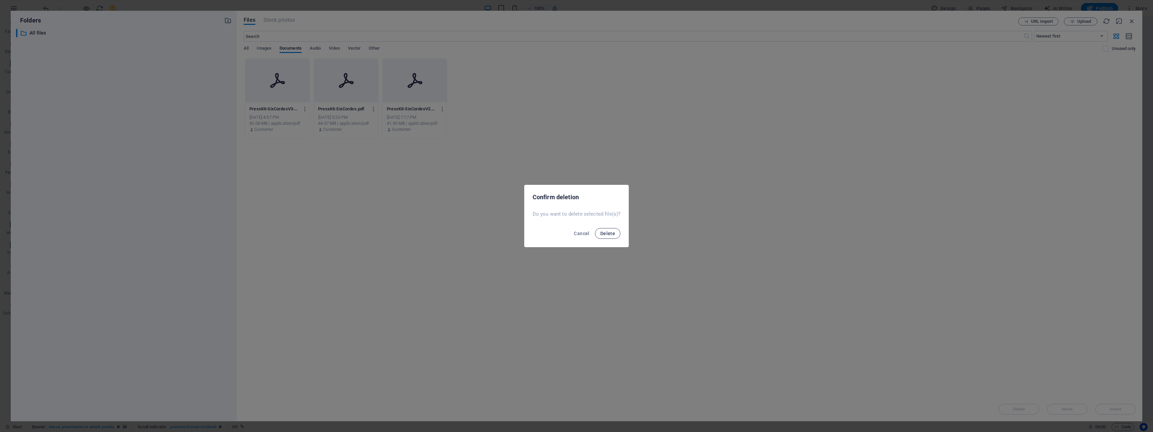
click at [604, 235] on span "Delete" at bounding box center [607, 233] width 15 height 5
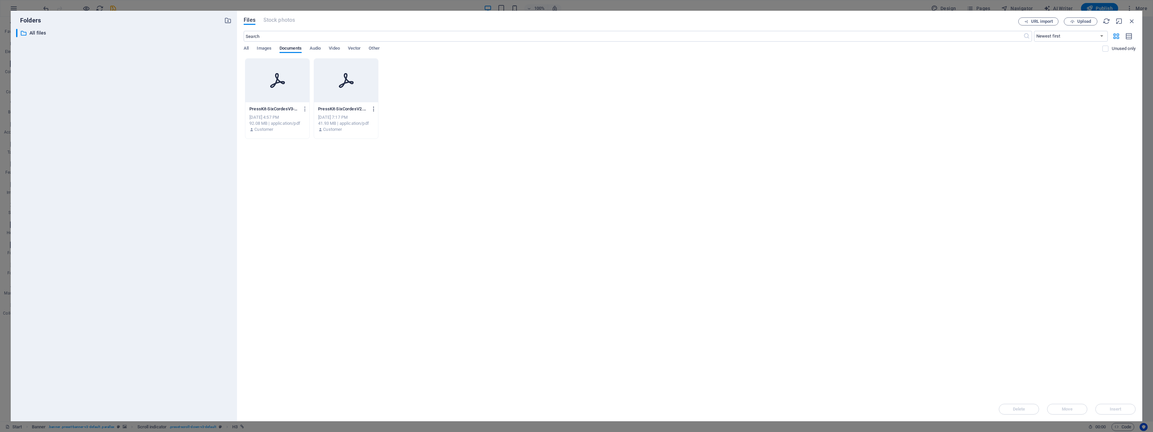
click at [372, 108] on icon "button" at bounding box center [374, 109] width 6 height 6
click at [381, 255] on h6 "Delete" at bounding box center [377, 255] width 29 height 8
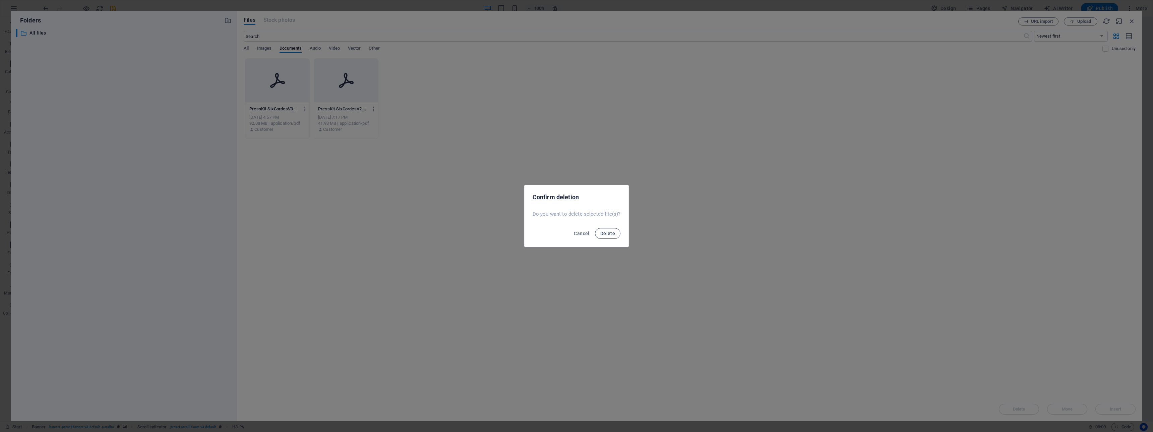
click at [609, 234] on span "Delete" at bounding box center [607, 233] width 15 height 5
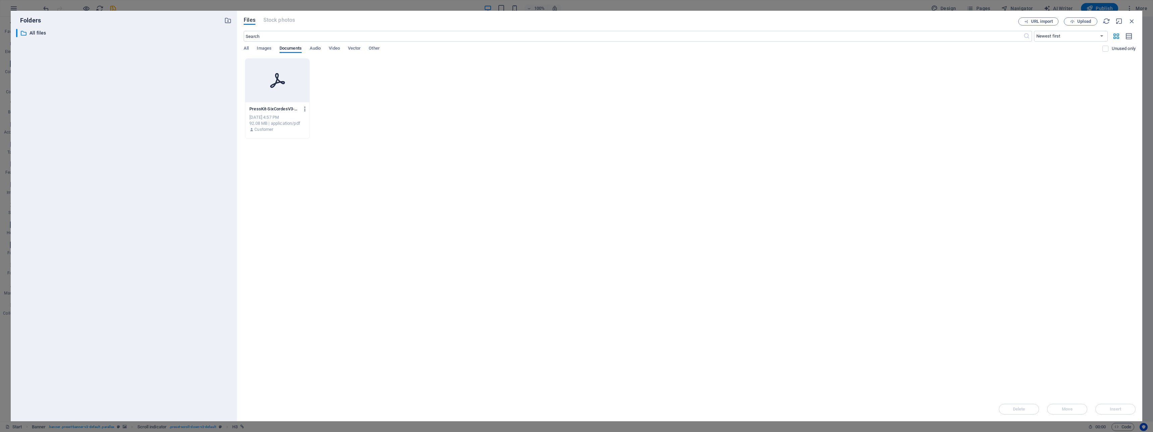
click at [306, 106] on icon "button" at bounding box center [305, 109] width 6 height 6
click at [308, 255] on h6 "Delete" at bounding box center [309, 255] width 29 height 8
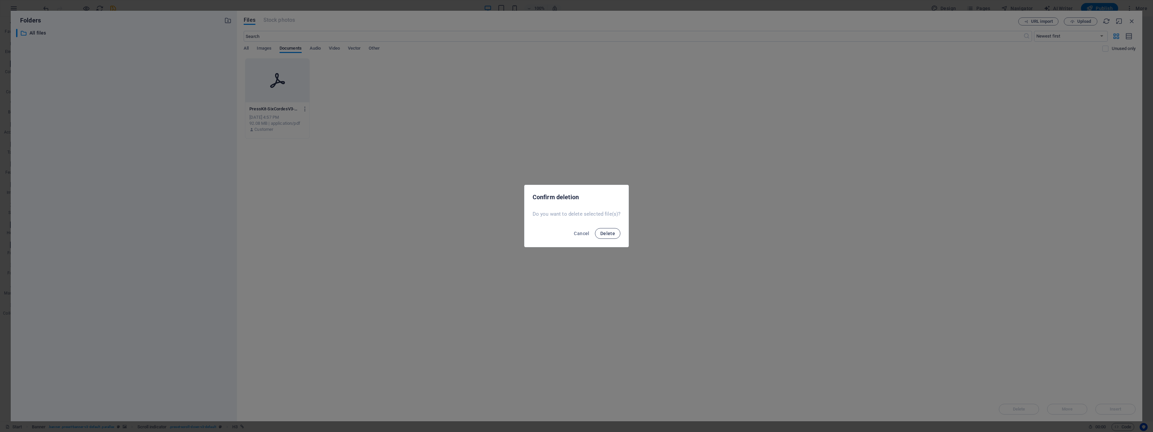
click at [611, 233] on span "Delete" at bounding box center [607, 233] width 15 height 5
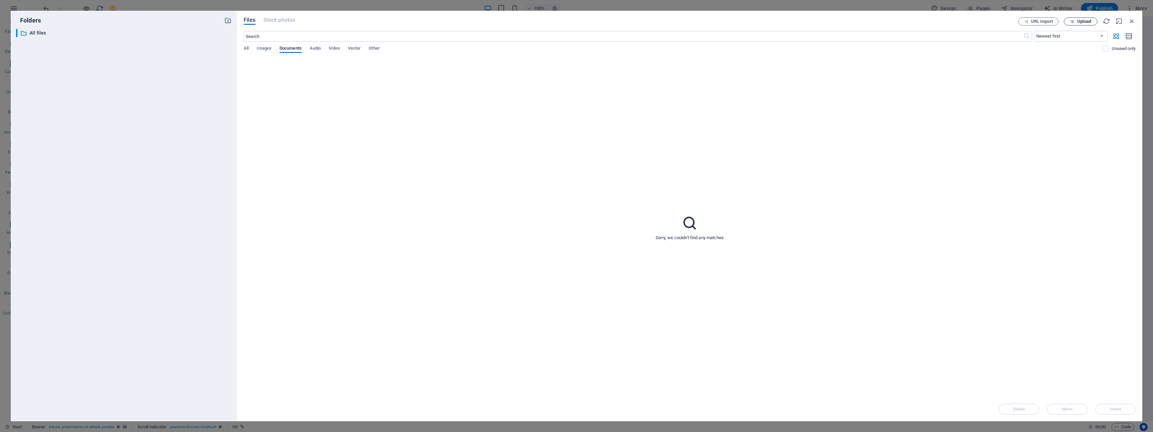
click at [1080, 22] on span "Upload" at bounding box center [1085, 21] width 14 height 4
type input "[URL][DOMAIN_NAME]"
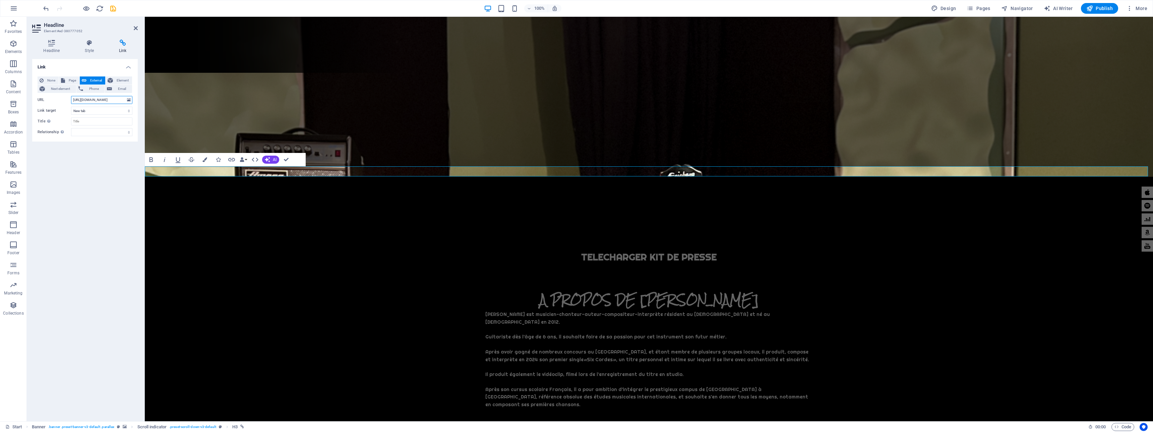
drag, startPoint x: 93, startPoint y: 100, endPoint x: 119, endPoint y: 101, distance: 26.5
click at [119, 101] on input "[URL][DOMAIN_NAME]" at bounding box center [101, 100] width 61 height 8
drag, startPoint x: 110, startPoint y: 101, endPoint x: 135, endPoint y: 100, distance: 25.2
click at [135, 100] on div "None Page External Element Next element Phone Email Page Start Subpage Legal No…" at bounding box center [85, 106] width 106 height 70
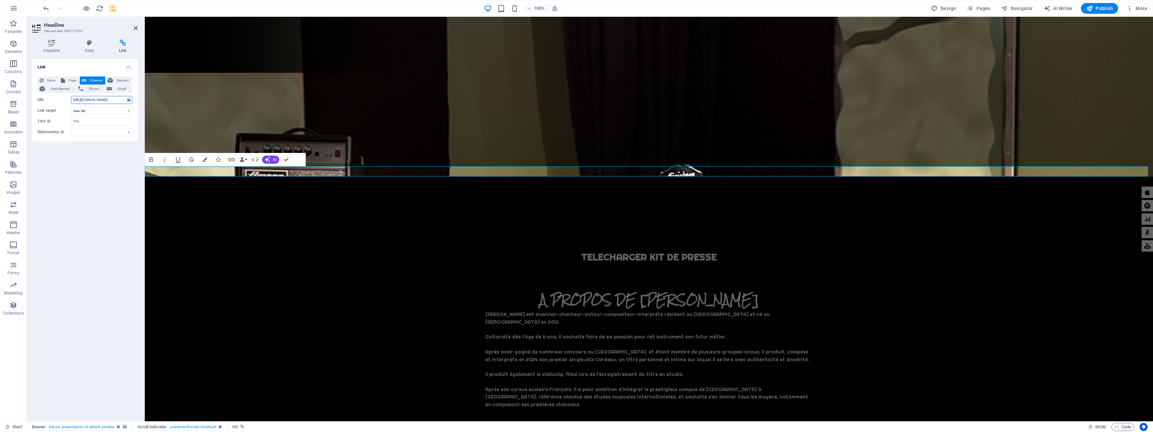
click at [106, 101] on input "[URL][DOMAIN_NAME]" at bounding box center [101, 100] width 61 height 8
drag, startPoint x: 91, startPoint y: 99, endPoint x: 67, endPoint y: 98, distance: 23.2
click at [67, 98] on div "URL [URL][DOMAIN_NAME]" at bounding box center [85, 100] width 95 height 8
click at [90, 100] on input "[URL][DOMAIN_NAME]" at bounding box center [101, 100] width 61 height 8
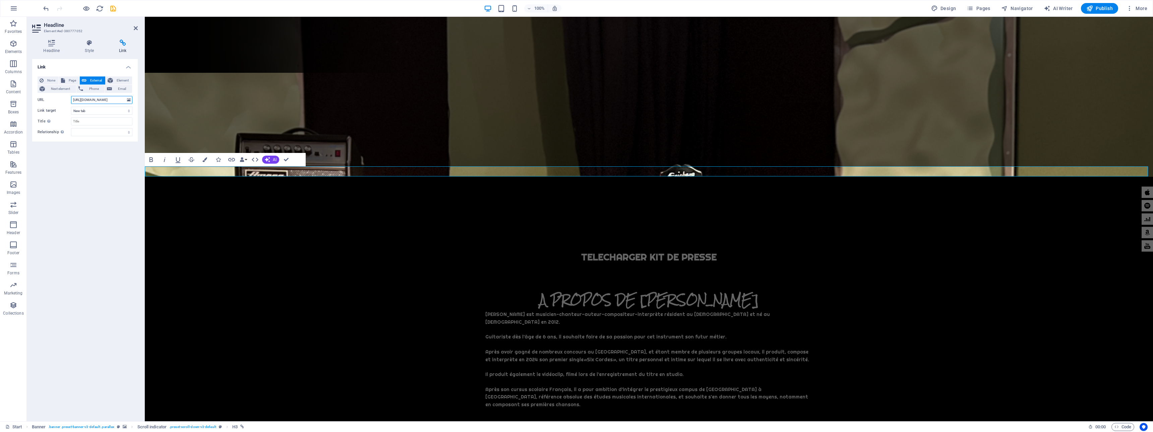
click at [111, 100] on input "[URL][DOMAIN_NAME]" at bounding box center [101, 100] width 61 height 8
click at [112, 100] on input "[URL][DOMAIN_NAME]" at bounding box center [101, 100] width 61 height 8
drag, startPoint x: 115, startPoint y: 100, endPoint x: 130, endPoint y: 101, distance: 14.8
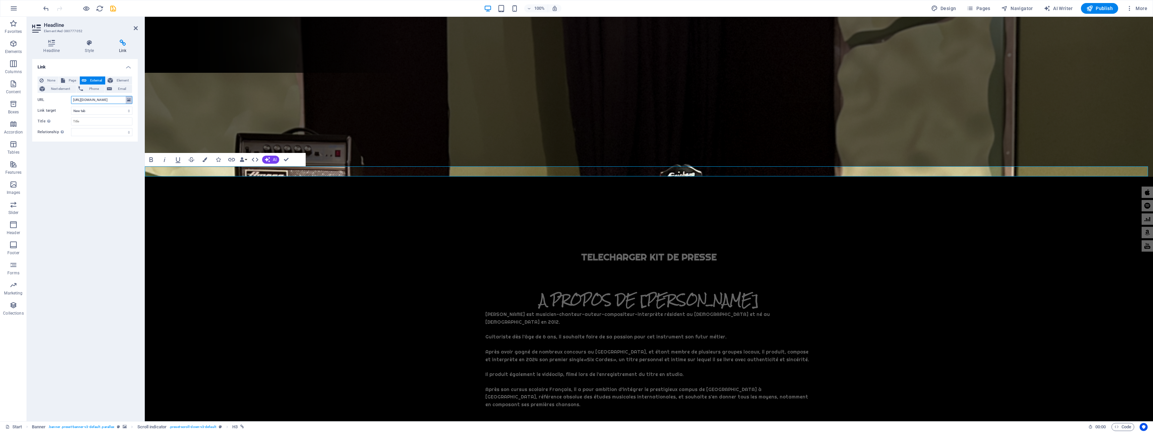
click at [130, 101] on div "URL [URL][DOMAIN_NAME]" at bounding box center [85, 100] width 95 height 8
click at [108, 101] on input "[URL][DOMAIN_NAME]" at bounding box center [101, 100] width 61 height 8
drag, startPoint x: 103, startPoint y: 100, endPoint x: 68, endPoint y: 101, distance: 35.5
click at [68, 101] on div "URL [URL][DOMAIN_NAME]" at bounding box center [85, 100] width 95 height 8
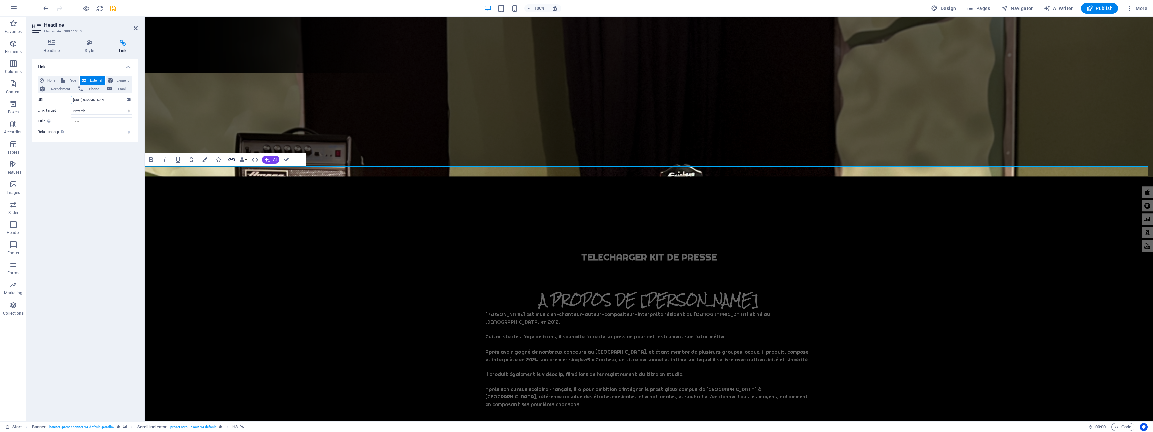
click at [230, 159] on icon "button" at bounding box center [232, 160] width 8 height 8
click at [56, 48] on h4 "Headline" at bounding box center [53, 47] width 42 height 14
click at [125, 45] on icon at bounding box center [123, 43] width 30 height 7
click at [609, 251] on link "TELECHARGER KIT DE PRESSE" at bounding box center [648, 257] width 135 height 12
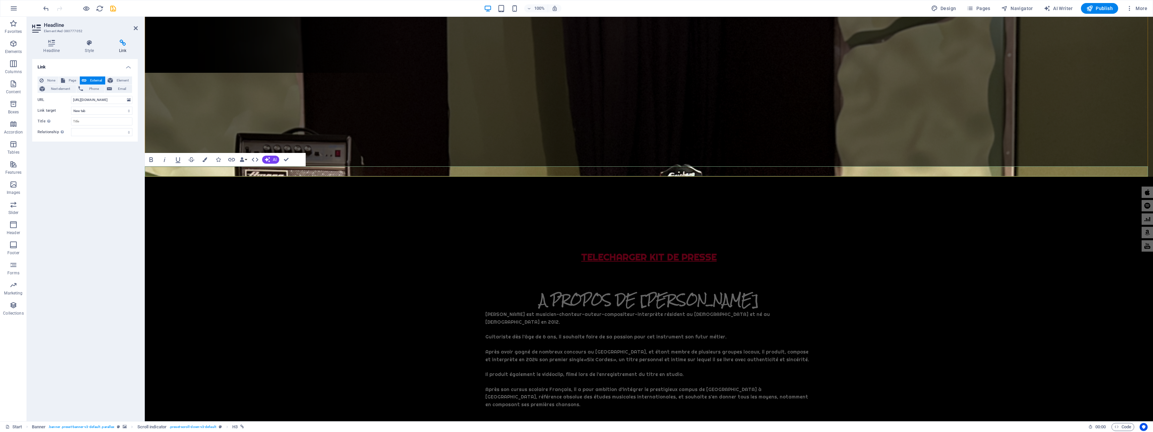
click at [609, 251] on link "TELECHARGER KIT DE PRESSE" at bounding box center [648, 257] width 135 height 12
click at [123, 47] on h4 "Link" at bounding box center [123, 47] width 30 height 14
click at [130, 103] on icon at bounding box center [129, 99] width 4 height 7
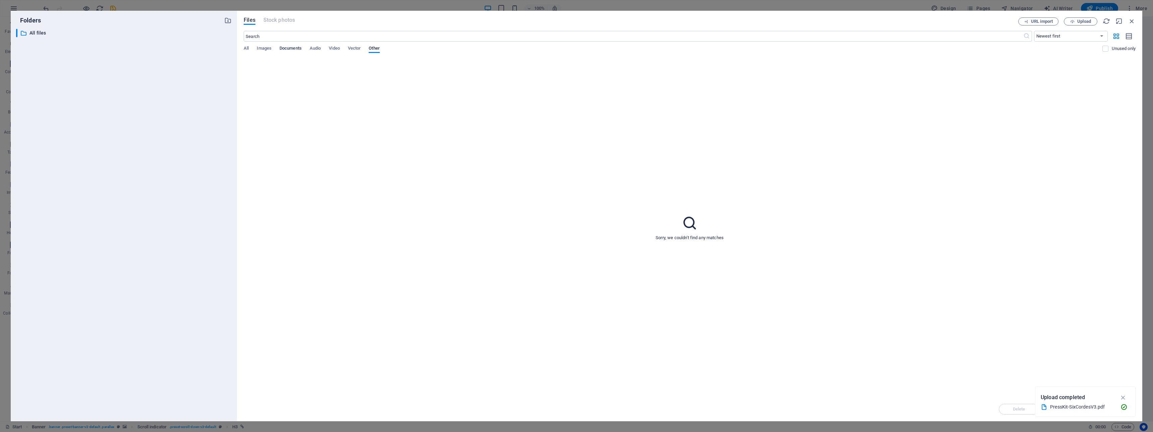
click at [290, 47] on span "Documents" at bounding box center [291, 48] width 22 height 9
click at [304, 108] on icon "button" at bounding box center [305, 109] width 6 height 6
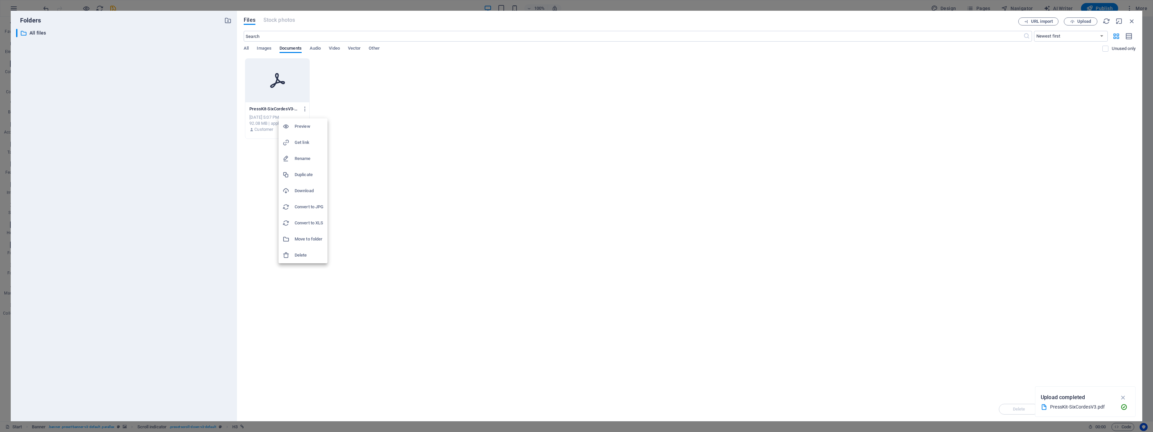
drag, startPoint x: 301, startPoint y: 135, endPoint x: 300, endPoint y: 141, distance: 6.3
click at [300, 140] on div "Preview Get link Rename Duplicate Download Convert to JPG Convert to XLS Move t…" at bounding box center [576, 218] width 1153 height 428
click at [304, 143] on h6 "Get link" at bounding box center [309, 142] width 29 height 8
click at [283, 70] on div at bounding box center [277, 81] width 64 height 44
click at [1123, 395] on icon "button" at bounding box center [1124, 397] width 8 height 7
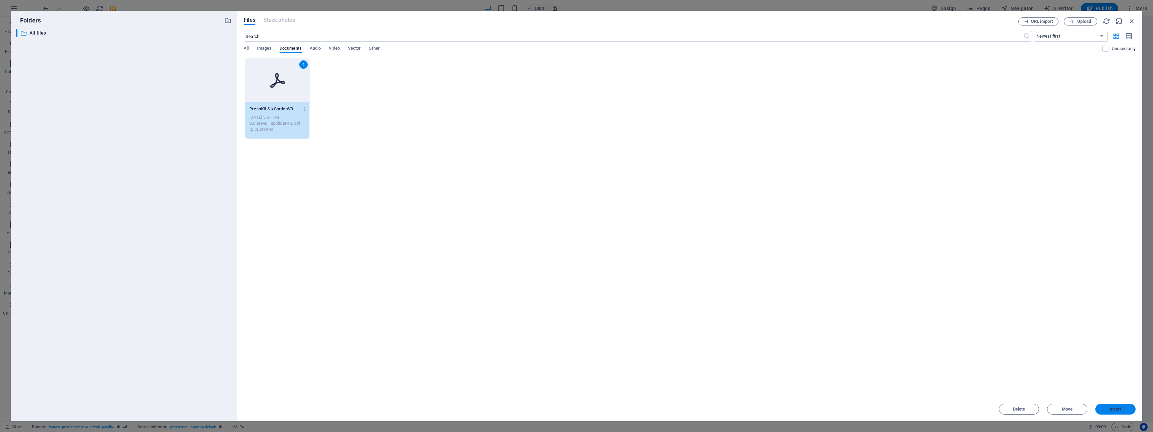
click at [1115, 407] on span "Insert" at bounding box center [1116, 409] width 12 height 4
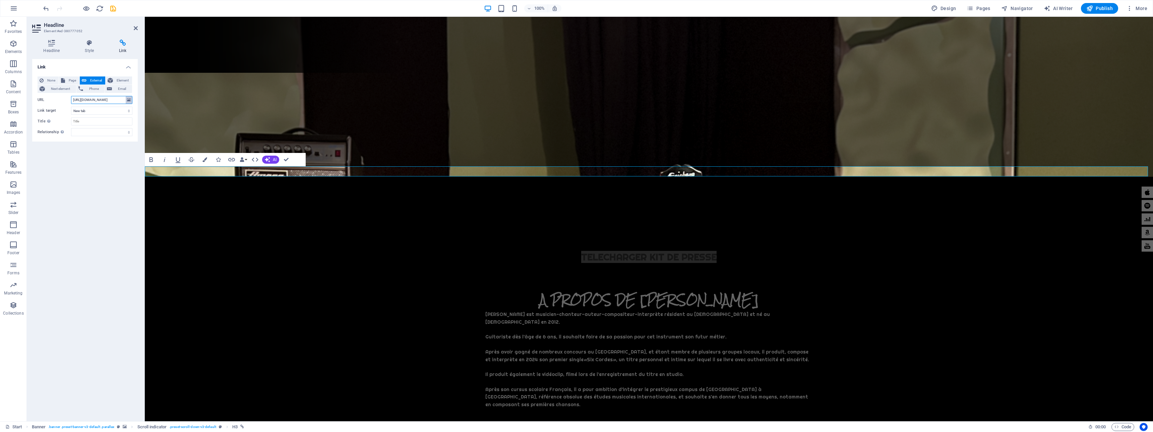
scroll to position [0, 115]
drag, startPoint x: 88, startPoint y: 99, endPoint x: 130, endPoint y: 98, distance: 42.3
click at [130, 98] on div "URL [URL][DOMAIN_NAME]" at bounding box center [85, 100] width 95 height 8
click at [1106, 8] on span "Publish" at bounding box center [1100, 8] width 26 height 7
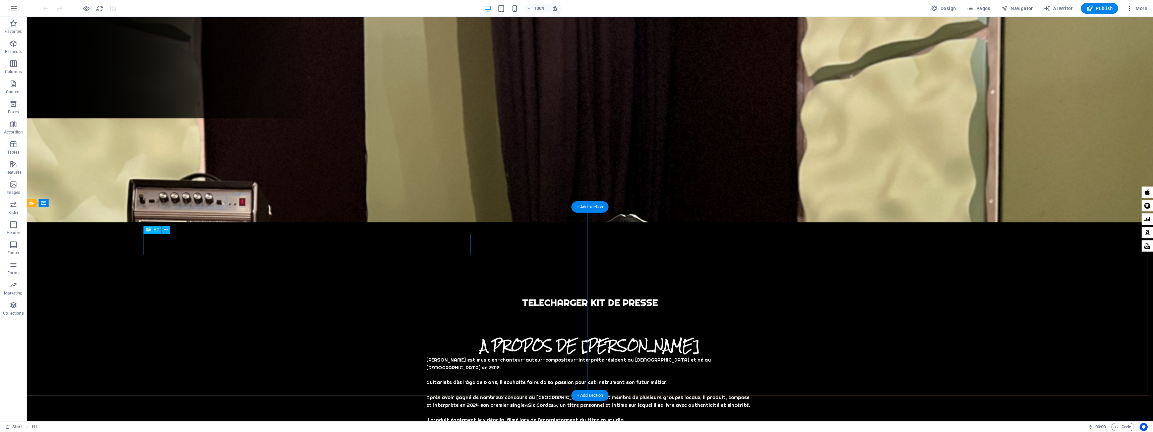
scroll to position [318, 0]
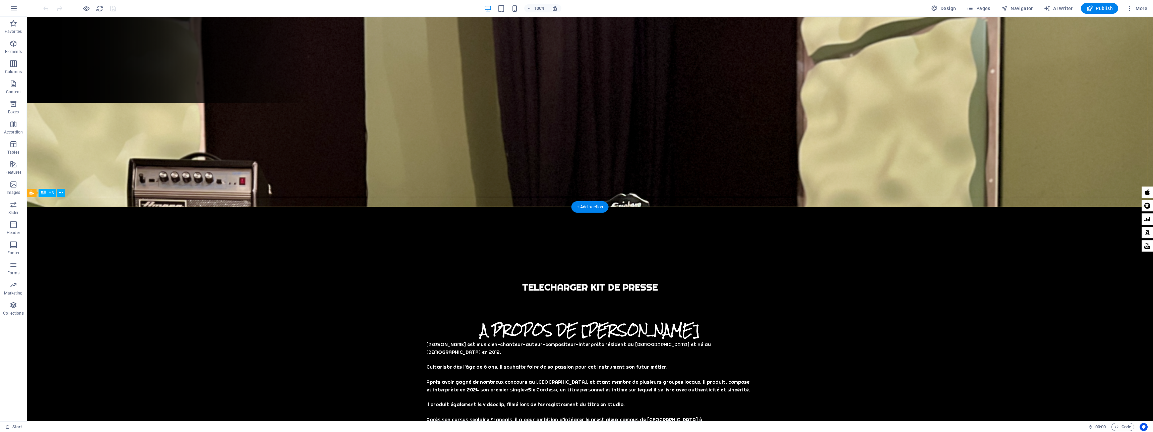
click at [550, 282] on div "TELECHARGER KIT DE PRESSE" at bounding box center [590, 287] width 1127 height 10
click at [541, 282] on div "TELECHARGER KIT DE PRESSE" at bounding box center [590, 287] width 1127 height 10
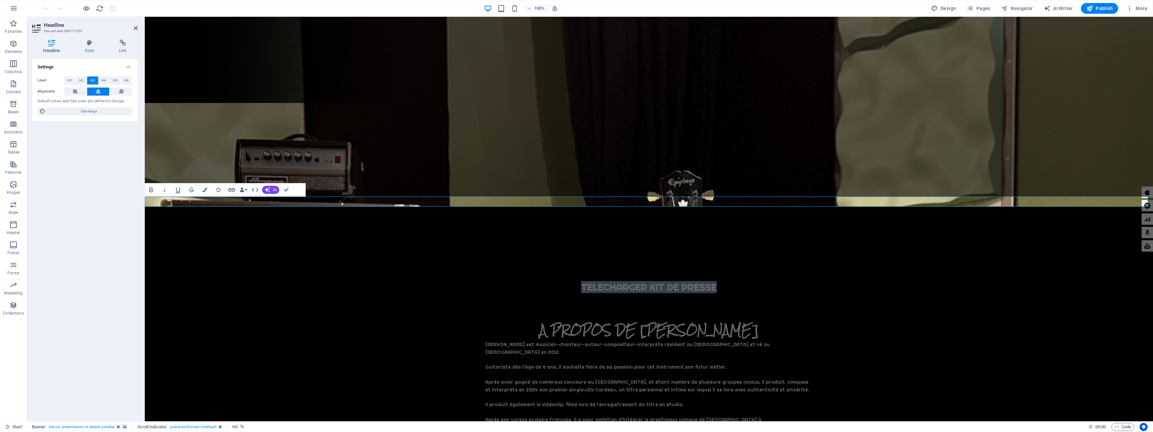
click at [233, 189] on icon "button" at bounding box center [232, 190] width 8 height 8
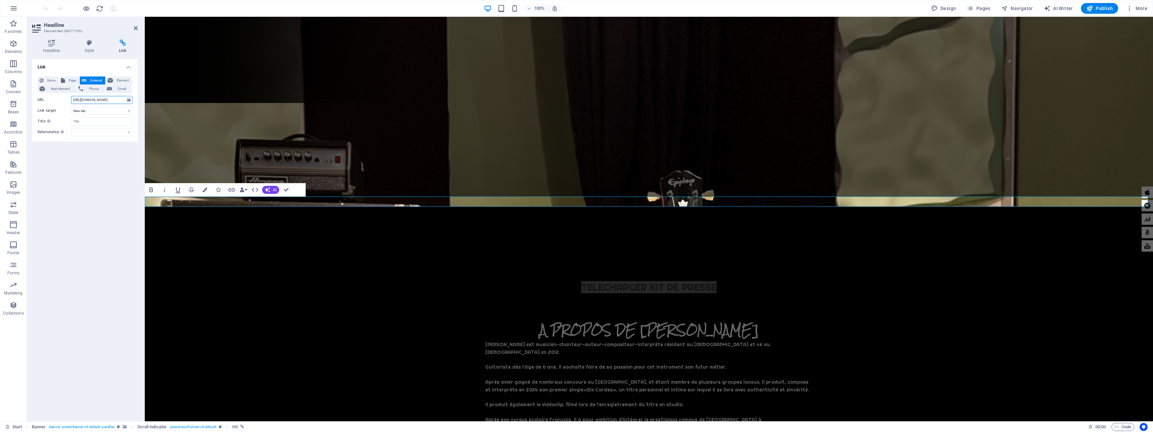
click at [84, 99] on input "[URL][DOMAIN_NAME]" at bounding box center [101, 100] width 61 height 8
click at [129, 100] on icon at bounding box center [129, 99] width 4 height 7
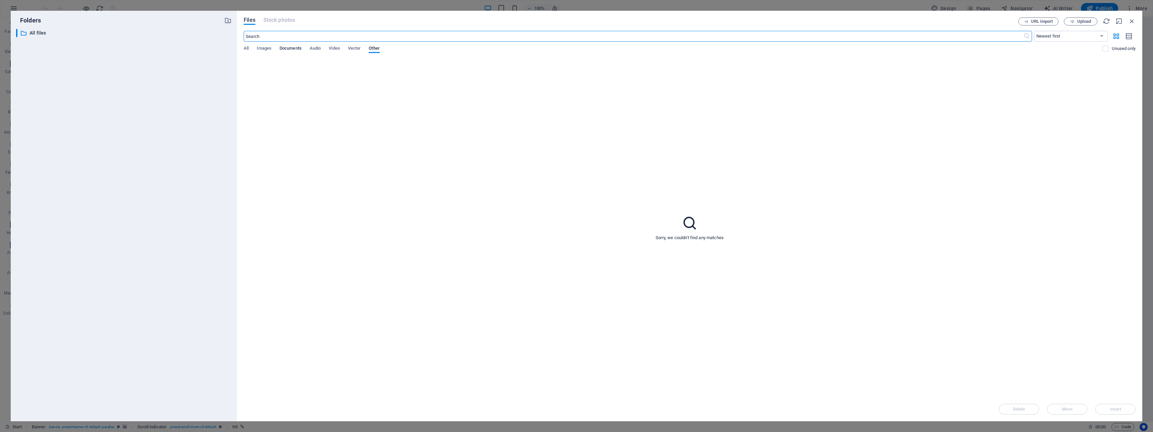
click at [291, 47] on span "Documents" at bounding box center [291, 48] width 22 height 9
click at [259, 47] on span "Images" at bounding box center [264, 48] width 15 height 9
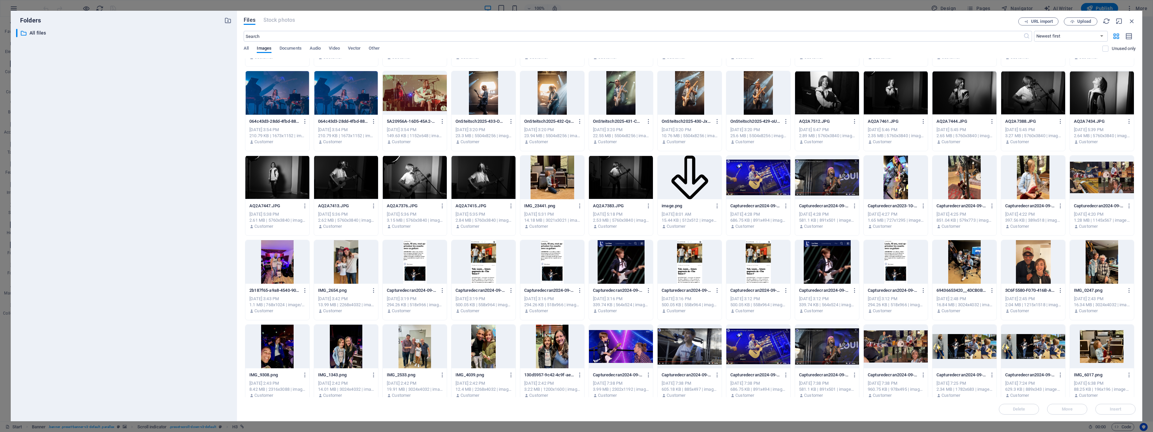
scroll to position [0, 0]
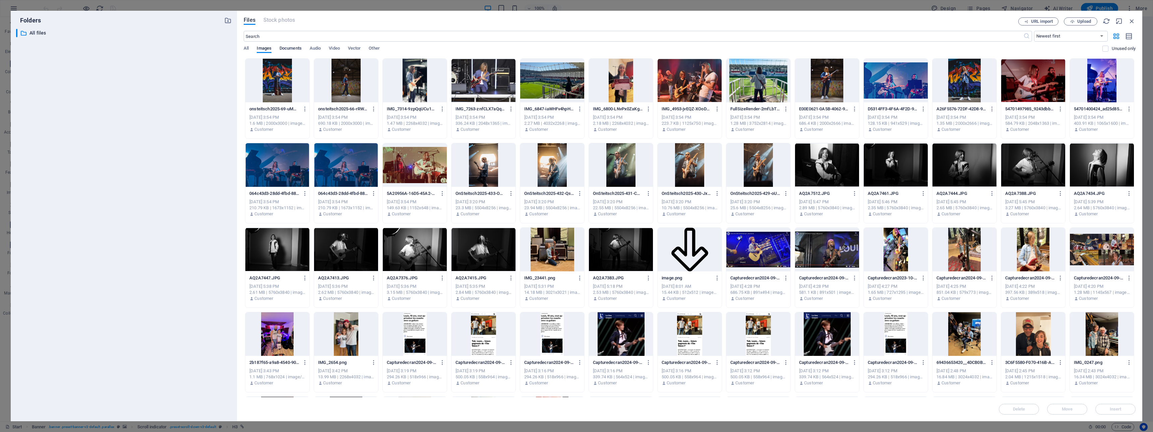
click at [285, 48] on span "Documents" at bounding box center [291, 48] width 22 height 9
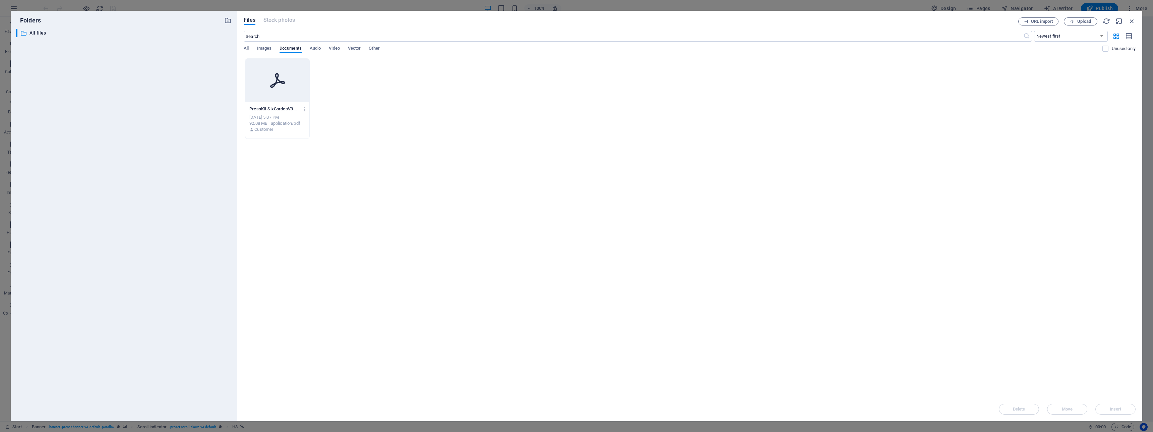
click at [278, 83] on icon at bounding box center [278, 80] width 16 height 16
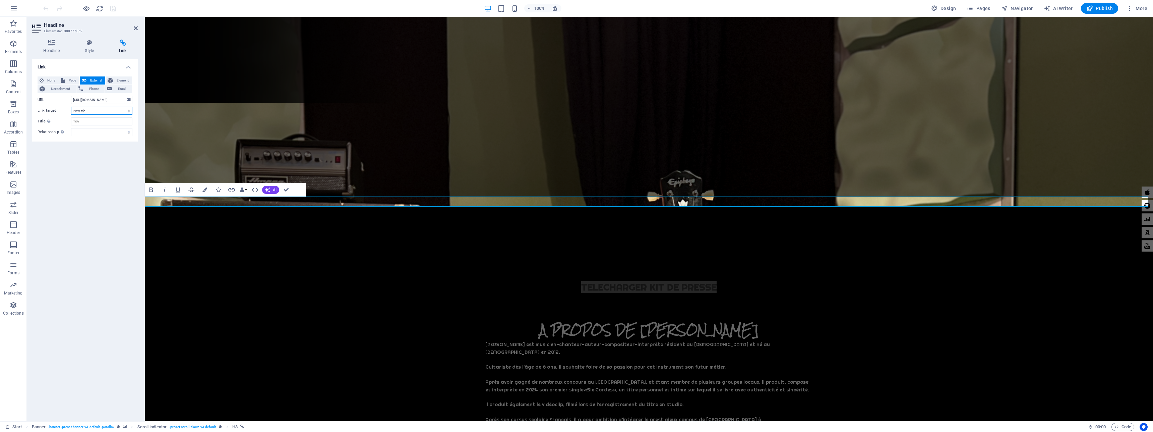
click at [103, 110] on select "New tab Same tab Overlay" at bounding box center [101, 111] width 61 height 8
click at [71, 107] on select "New tab Same tab Overlay" at bounding box center [101, 111] width 61 height 8
click at [96, 110] on select "New tab Same tab Overlay" at bounding box center [101, 111] width 61 height 8
click at [71, 107] on select "New tab Same tab Overlay" at bounding box center [101, 111] width 61 height 8
click at [92, 136] on div "None Page External Element Next element Phone Email Page Start Subpage Legal No…" at bounding box center [85, 106] width 106 height 70
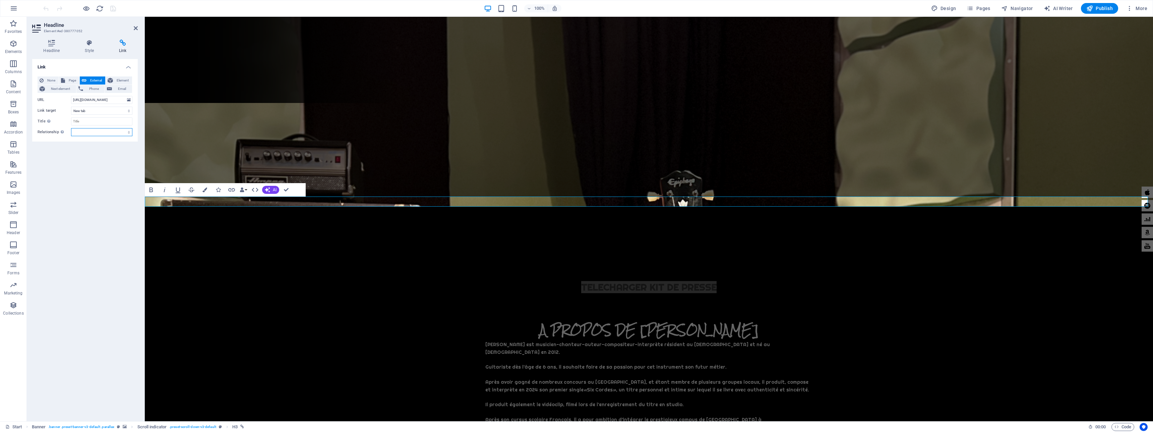
click at [92, 133] on select "alternate author bookmark external help license next nofollow noreferrer noopen…" at bounding box center [101, 132] width 61 height 8
click at [71, 128] on select "alternate author bookmark external help license next nofollow noreferrer noopen…" at bounding box center [101, 132] width 61 height 8
click at [94, 100] on input "[URL][DOMAIN_NAME]" at bounding box center [101, 100] width 61 height 8
drag, startPoint x: 123, startPoint y: 101, endPoint x: 82, endPoint y: 99, distance: 40.3
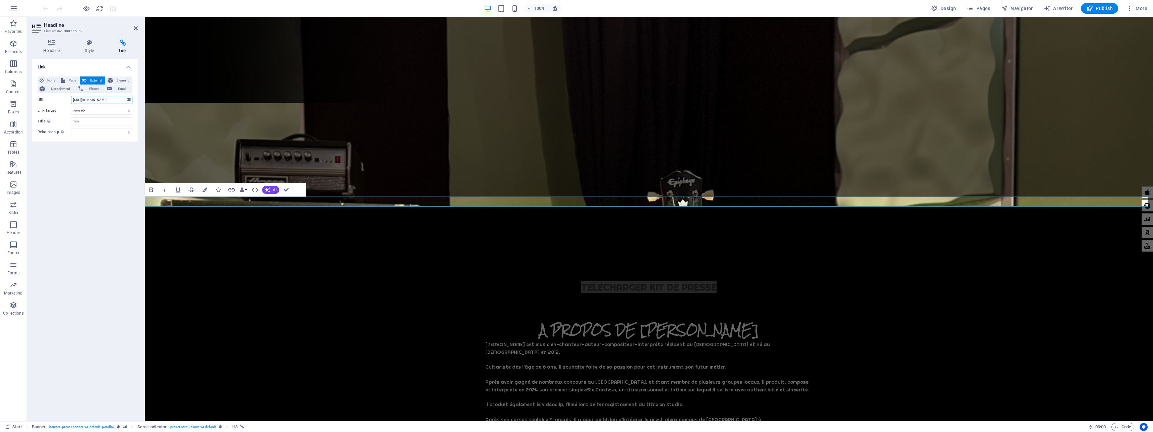
click at [82, 99] on input "[URL][DOMAIN_NAME]" at bounding box center [101, 100] width 61 height 8
drag, startPoint x: 99, startPoint y: 100, endPoint x: 76, endPoint y: 98, distance: 22.2
click at [76, 98] on input "[URL][DOMAIN_NAME]" at bounding box center [101, 100] width 61 height 8
click at [90, 101] on input "[URL][DOMAIN_NAME]" at bounding box center [101, 100] width 61 height 8
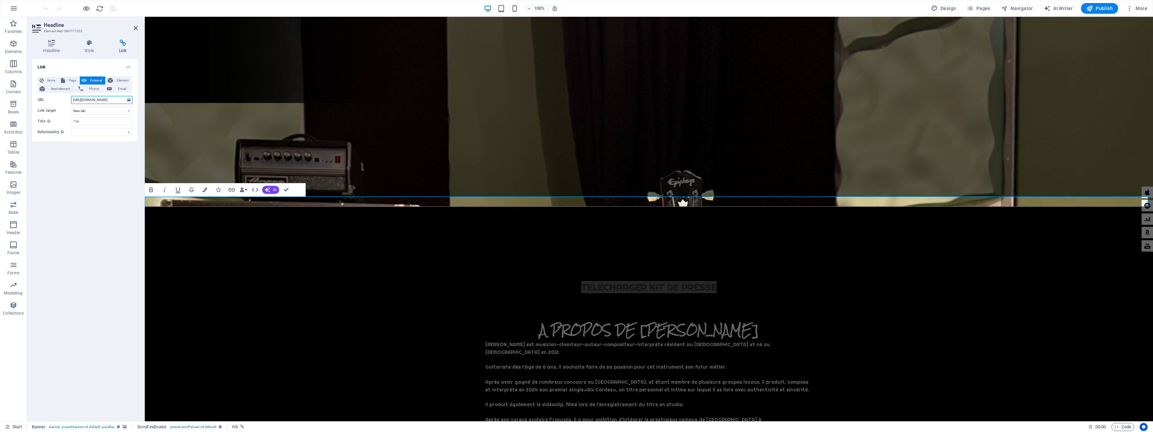
scroll to position [0, 0]
drag, startPoint x: 78, startPoint y: 99, endPoint x: 69, endPoint y: 98, distance: 9.7
click at [69, 98] on div "URL [URL][DOMAIN_NAME]" at bounding box center [85, 100] width 95 height 8
click at [82, 100] on input "[URL][DOMAIN_NAME]" at bounding box center [101, 100] width 61 height 8
click at [85, 99] on input "[URL][DOMAIN_NAME]" at bounding box center [101, 100] width 61 height 8
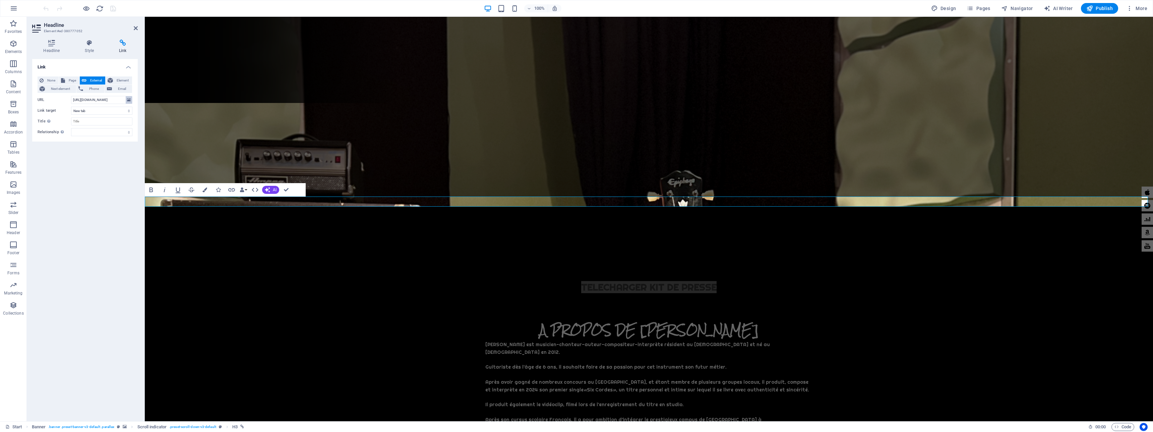
click at [129, 99] on icon at bounding box center [129, 99] width 4 height 7
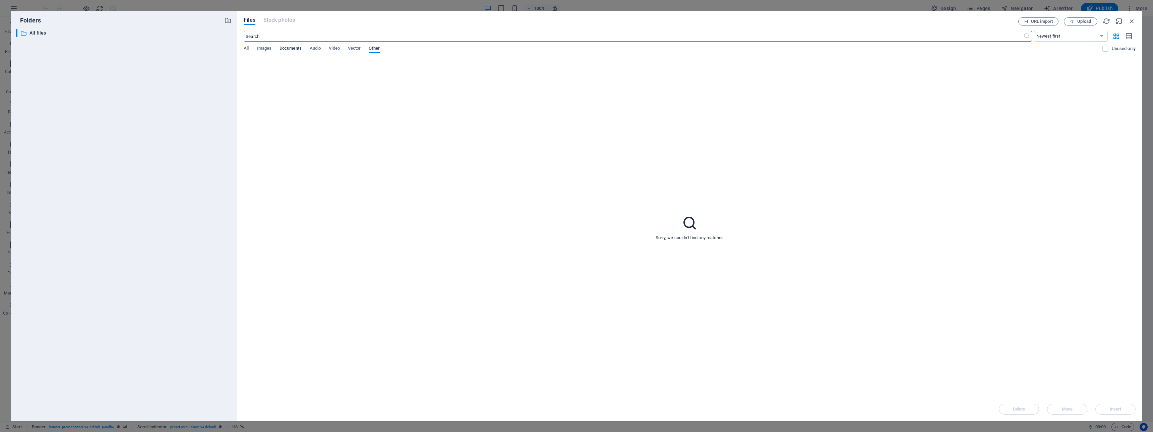
click at [291, 50] on span "Documents" at bounding box center [291, 48] width 22 height 9
click at [279, 79] on icon at bounding box center [278, 80] width 16 height 16
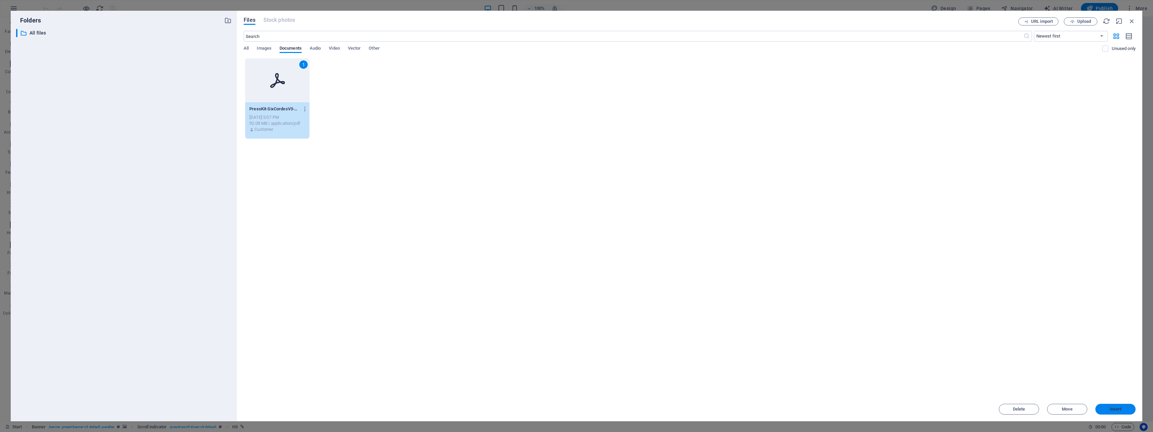
click at [1112, 407] on span "Insert" at bounding box center [1116, 409] width 12 height 4
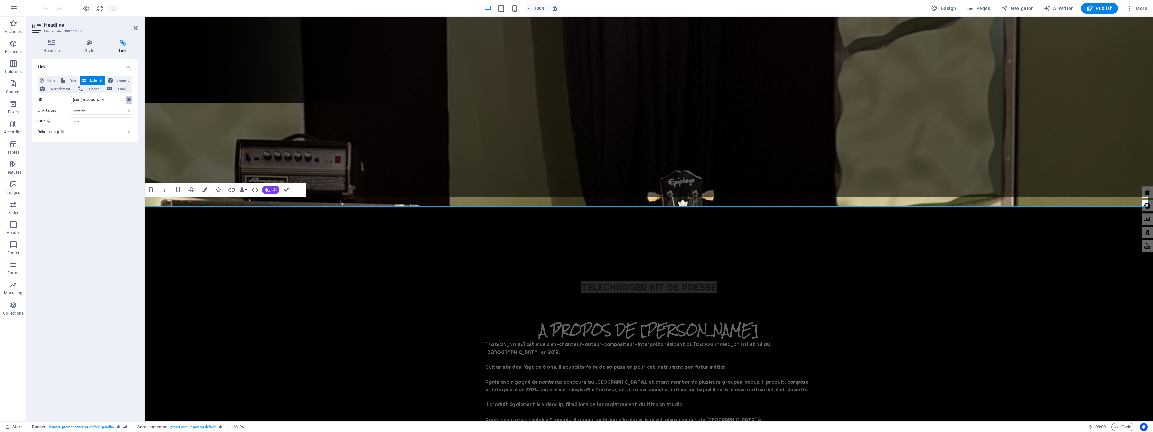
scroll to position [0, 115]
drag, startPoint x: 103, startPoint y: 99, endPoint x: 126, endPoint y: 99, distance: 23.5
click at [126, 99] on div "URL [URL][DOMAIN_NAME]" at bounding box center [85, 100] width 95 height 8
click at [89, 99] on input "[URL][DOMAIN_NAME]" at bounding box center [101, 100] width 61 height 8
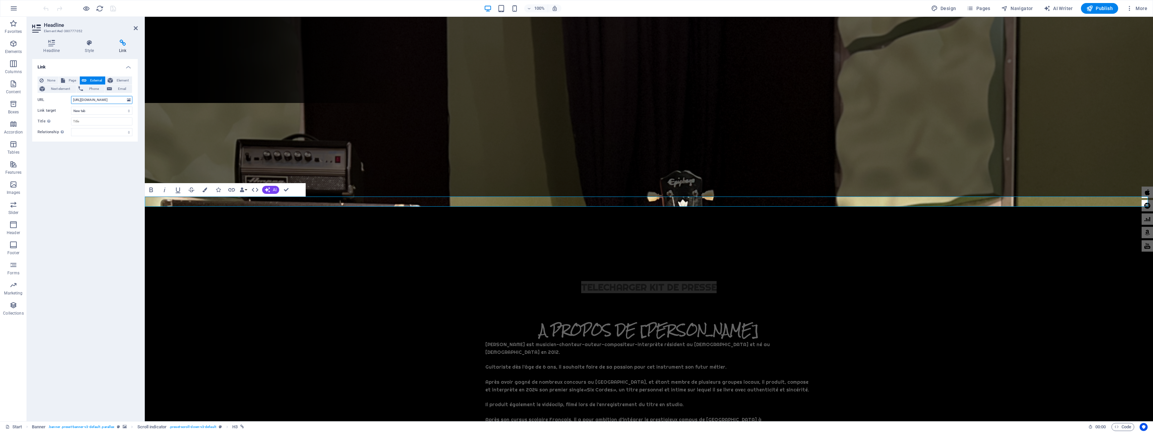
click at [89, 99] on input "[URL][DOMAIN_NAME]" at bounding box center [101, 100] width 61 height 8
click at [100, 102] on input "[URL][DOMAIN_NAME]" at bounding box center [101, 100] width 61 height 8
drag, startPoint x: 102, startPoint y: 101, endPoint x: 63, endPoint y: 98, distance: 39.3
click at [63, 98] on div "URL [URL][DOMAIN_NAME]" at bounding box center [85, 100] width 95 height 8
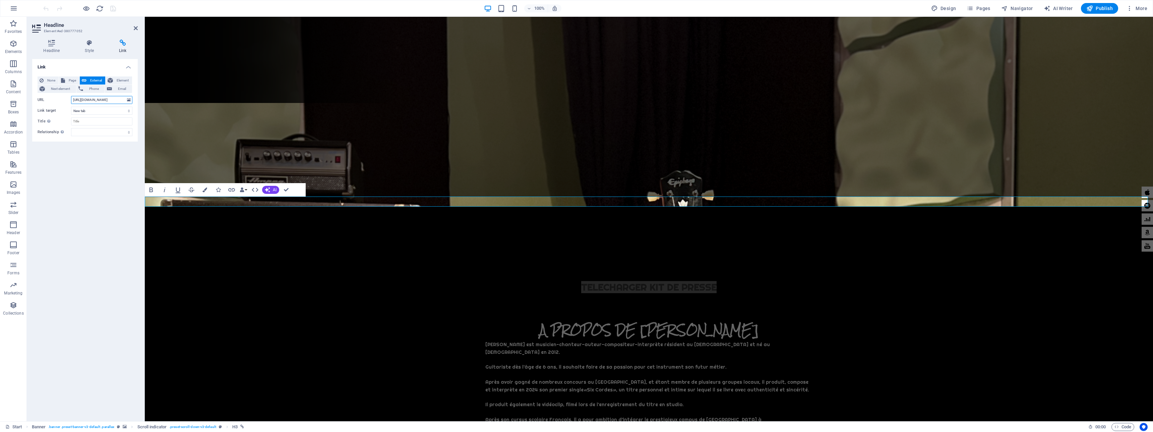
click at [104, 101] on input "[URL][DOMAIN_NAME]" at bounding box center [101, 100] width 61 height 8
drag, startPoint x: 112, startPoint y: 100, endPoint x: 84, endPoint y: 100, distance: 27.8
click at [84, 100] on input "[URL][DOMAIN_NAME]" at bounding box center [101, 100] width 61 height 8
click at [108, 98] on input "https://louislb.com/images/document/19643937/PressKit-SixCordesV3-ClCLjEqvy9OsP…" at bounding box center [101, 100] width 61 height 8
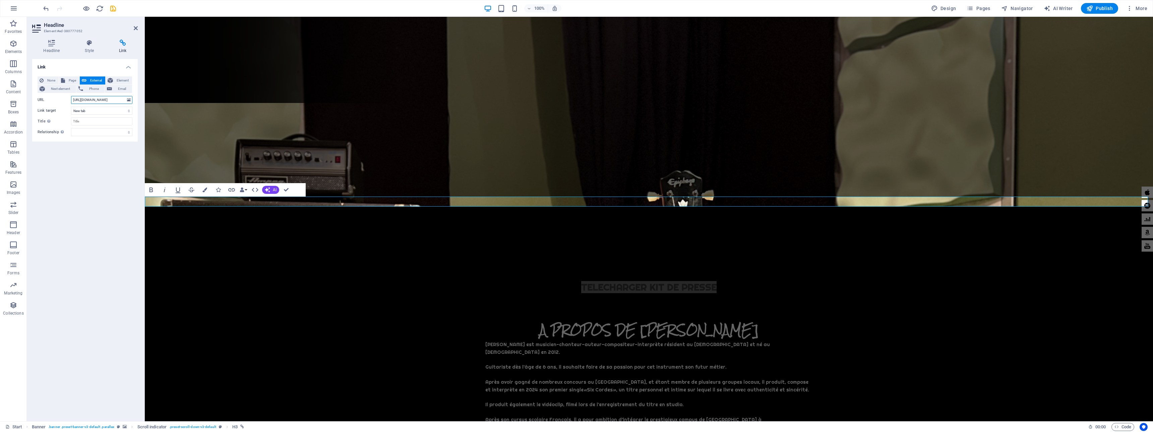
click at [108, 98] on input "https://louislb.com/images/document/19643937/PressKit-SixCordesV3-ClCLjEqvy9OsP…" at bounding box center [101, 100] width 61 height 8
click at [95, 103] on input "https://louislb.com/images/document/19643937/PressKit-SixCordesV3-ClCLjEqvy9OsP…" at bounding box center [101, 100] width 61 height 8
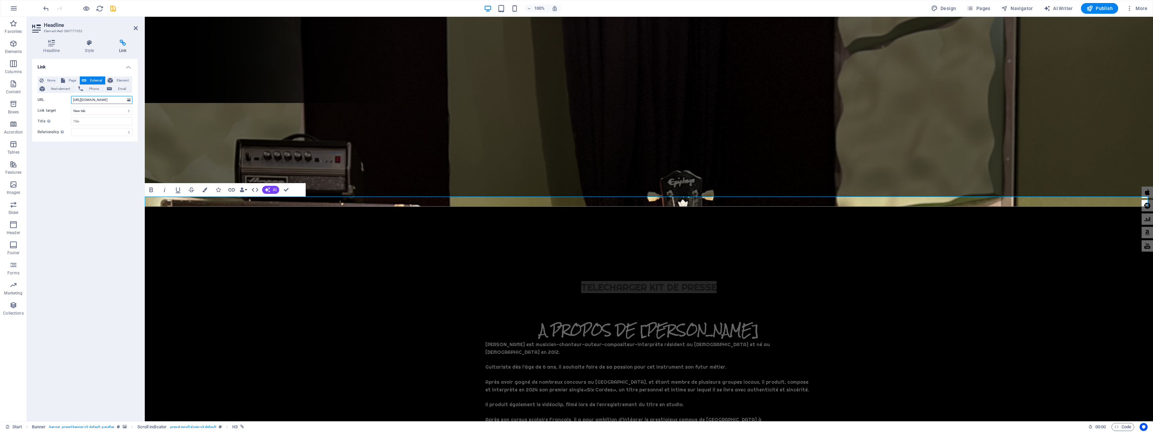
drag, startPoint x: 107, startPoint y: 100, endPoint x: 121, endPoint y: 100, distance: 14.1
click at [121, 100] on input "https://louislb.com/images/document/19643937/PressKit-SixCordesV3-ClCLjEqvy9OsP…" at bounding box center [101, 100] width 61 height 8
click at [102, 100] on input "https://louislb.com/images/document/19643937/PressKit-SixCordesV3-ClCLjEqvy9OsP…" at bounding box center [101, 100] width 61 height 8
drag, startPoint x: 95, startPoint y: 100, endPoint x: 131, endPoint y: 101, distance: 36.6
click at [131, 101] on div "URL https://louislb.com/images/document/19643937/PressKit-SixCordesV3-ClCLjEqvy…" at bounding box center [85, 100] width 95 height 8
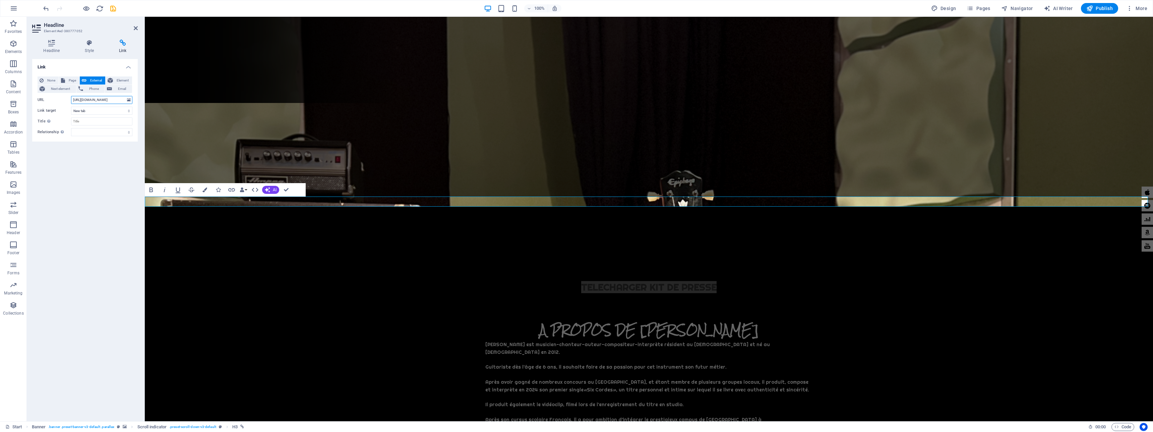
scroll to position [0, 0]
drag, startPoint x: 99, startPoint y: 101, endPoint x: 55, endPoint y: 100, distance: 43.9
click at [55, 100] on div "URL https://louislb.com/images/document/19643937/PressKit-SixCordesV3-ClCLjEqvy…" at bounding box center [85, 100] width 95 height 8
click at [129, 101] on icon at bounding box center [129, 99] width 4 height 7
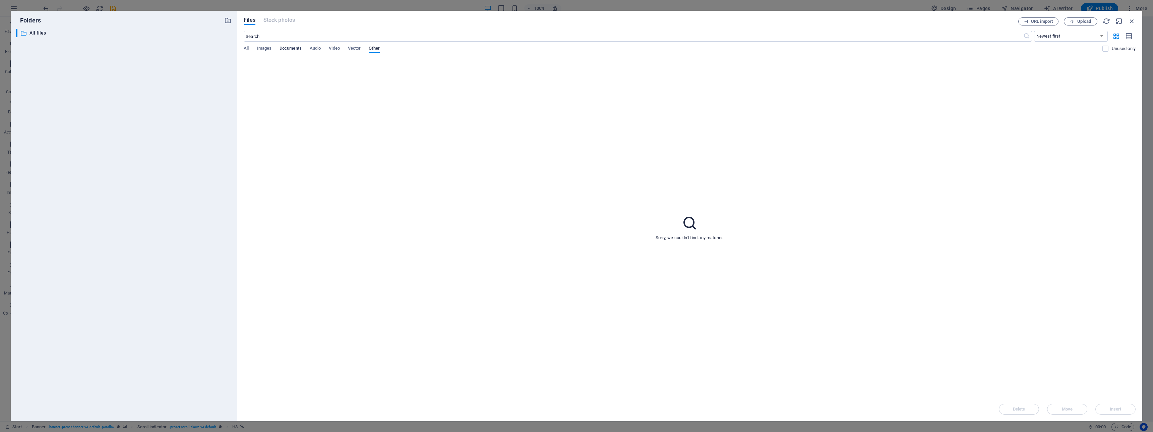
click at [296, 48] on span "Documents" at bounding box center [291, 48] width 22 height 9
click at [275, 84] on icon at bounding box center [277, 80] width 15 height 15
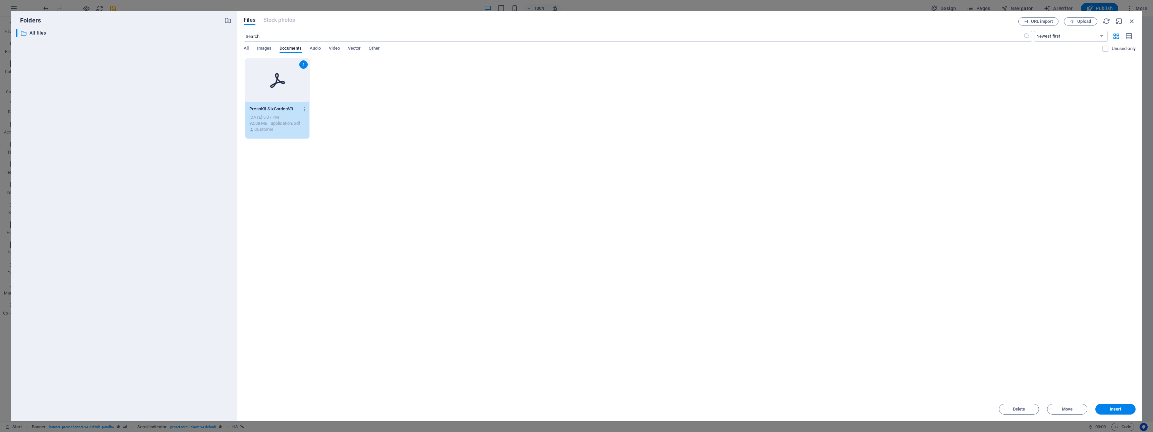
click at [304, 109] on icon "button" at bounding box center [305, 109] width 6 height 6
click at [275, 87] on div at bounding box center [576, 216] width 1153 height 432
click at [275, 81] on icon at bounding box center [278, 80] width 16 height 16
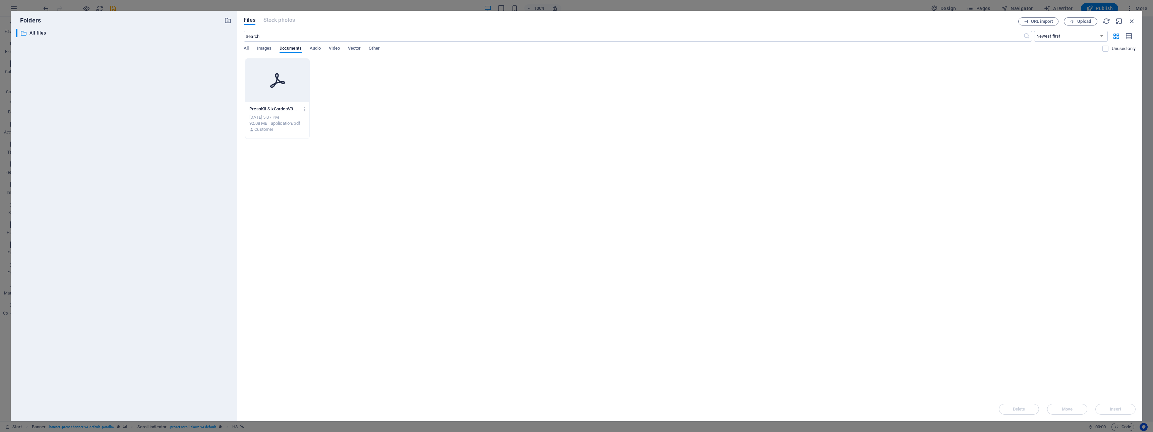
type input "[URL][DOMAIN_NAME]"
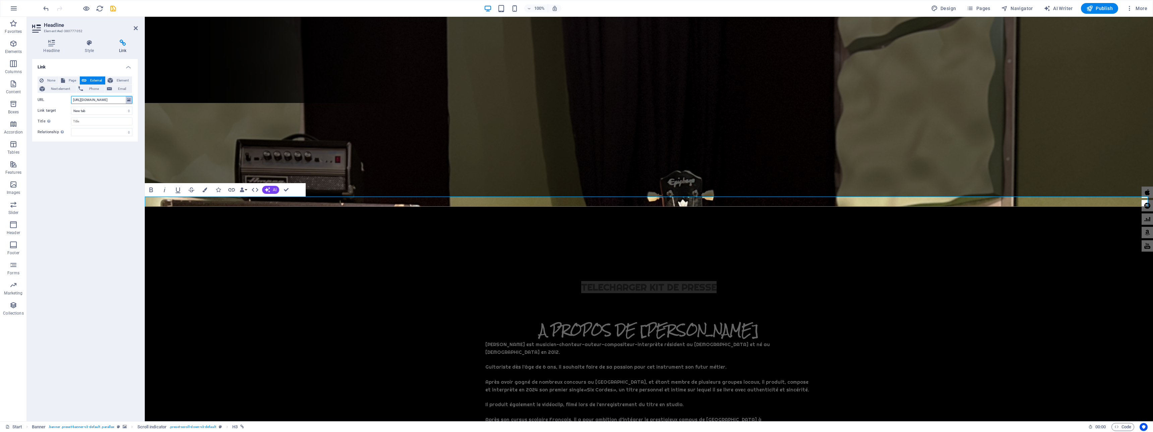
scroll to position [0, 115]
drag, startPoint x: 73, startPoint y: 99, endPoint x: 131, endPoint y: 99, distance: 57.7
click at [131, 99] on div "URL [URL][DOMAIN_NAME]" at bounding box center [85, 100] width 95 height 8
click at [93, 101] on input "[URL][DOMAIN_NAME]" at bounding box center [101, 100] width 61 height 8
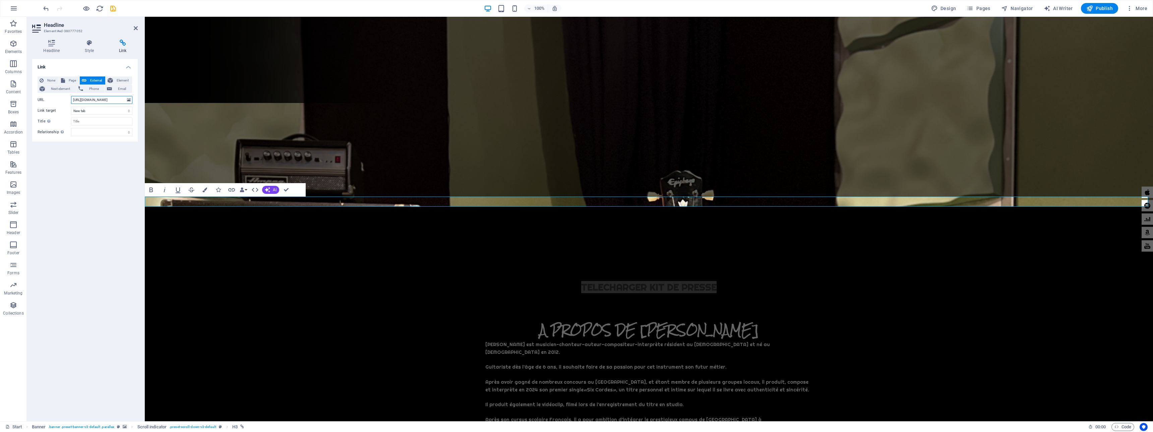
drag, startPoint x: 78, startPoint y: 101, endPoint x: 66, endPoint y: 100, distance: 12.5
click at [66, 100] on div "URL [URL][DOMAIN_NAME]" at bounding box center [85, 100] width 95 height 8
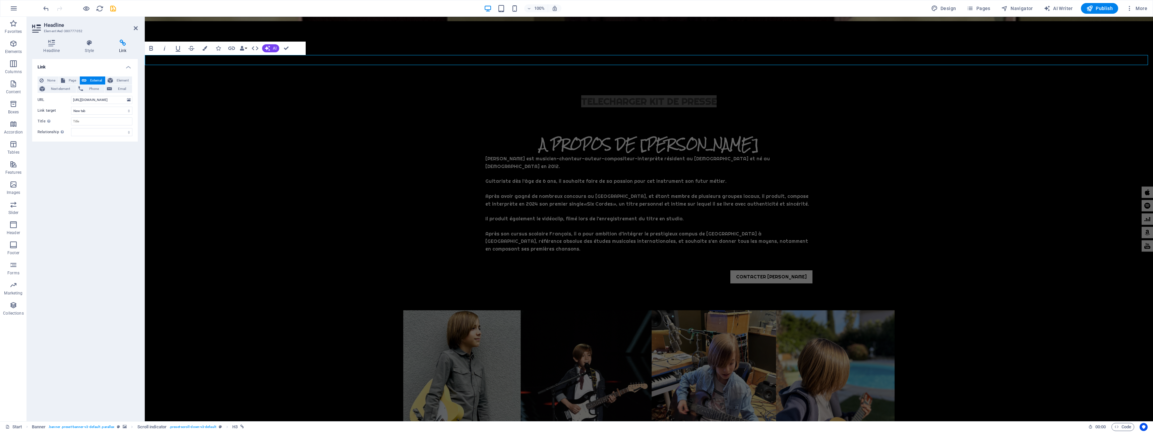
scroll to position [514, 0]
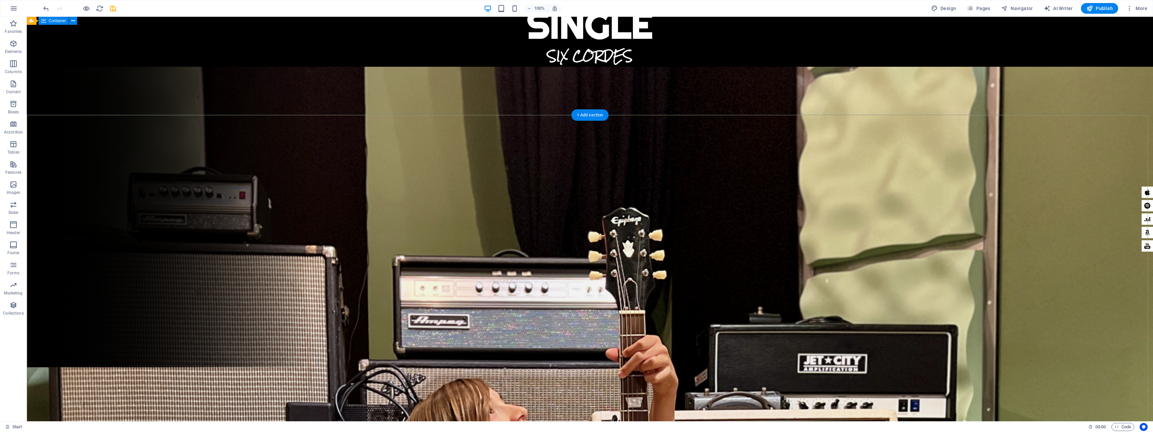
scroll to position [0, 0]
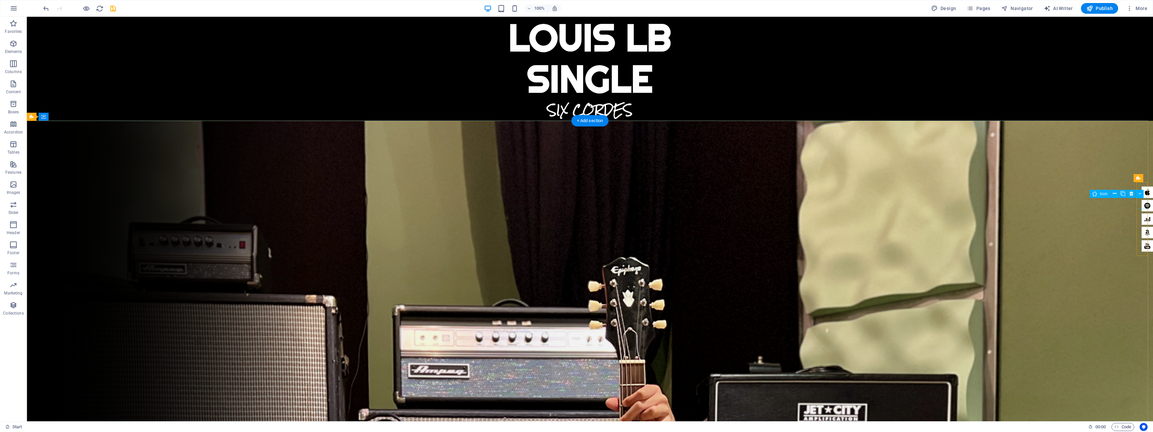
click at [1144, 204] on figure at bounding box center [1147, 205] width 11 height 11
select select "xMidYMid"
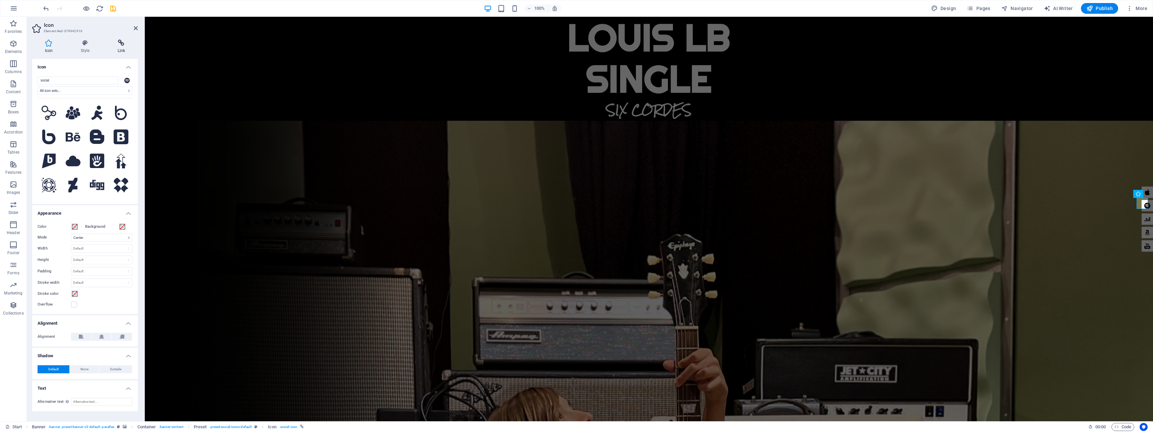
click at [123, 46] on icon at bounding box center [121, 43] width 33 height 7
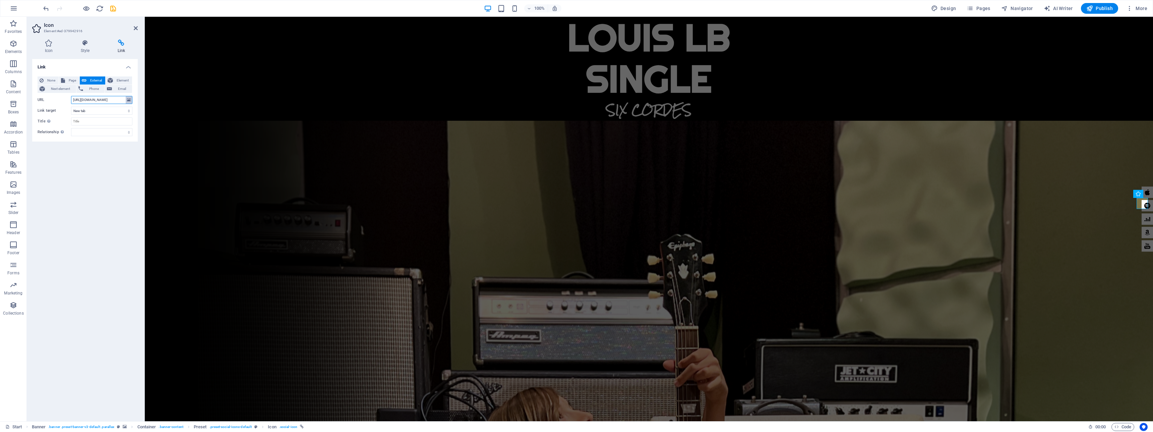
scroll to position [0, 42]
drag, startPoint x: 106, startPoint y: 101, endPoint x: 135, endPoint y: 96, distance: 30.3
click at [135, 96] on div "None Page External Element Next element Phone Email Page Start Subpage Legal No…" at bounding box center [85, 106] width 106 height 70
click at [280, 119] on div "SIX CORDES" at bounding box center [649, 109] width 1009 height 21
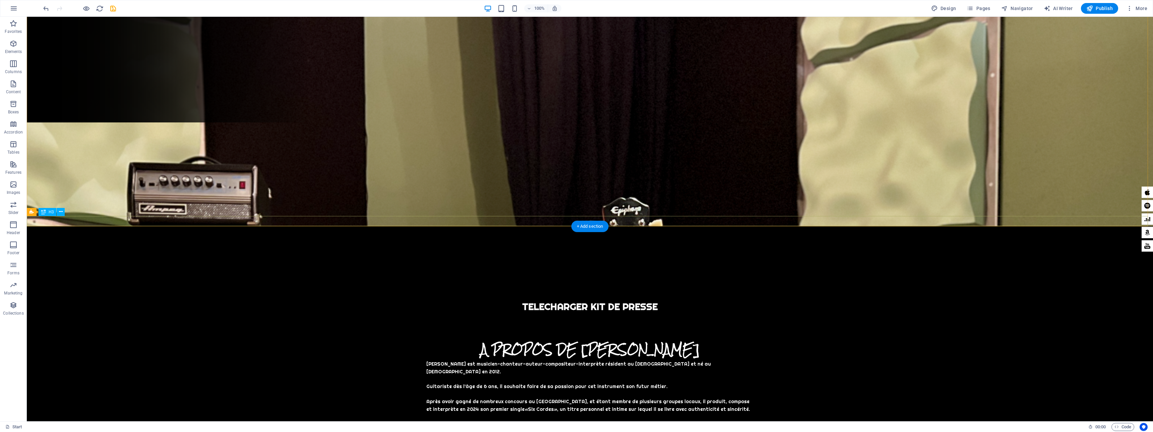
click at [541, 301] on div "TELECHARGER KIT DE PRESSE" at bounding box center [590, 306] width 1127 height 10
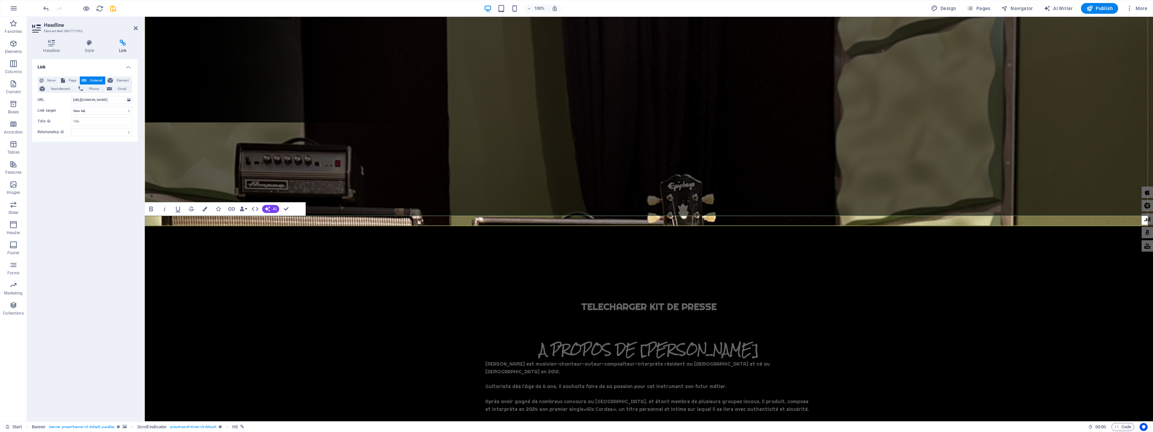
scroll to position [0, 0]
click at [98, 100] on input "[URL][DOMAIN_NAME]" at bounding box center [101, 100] width 61 height 8
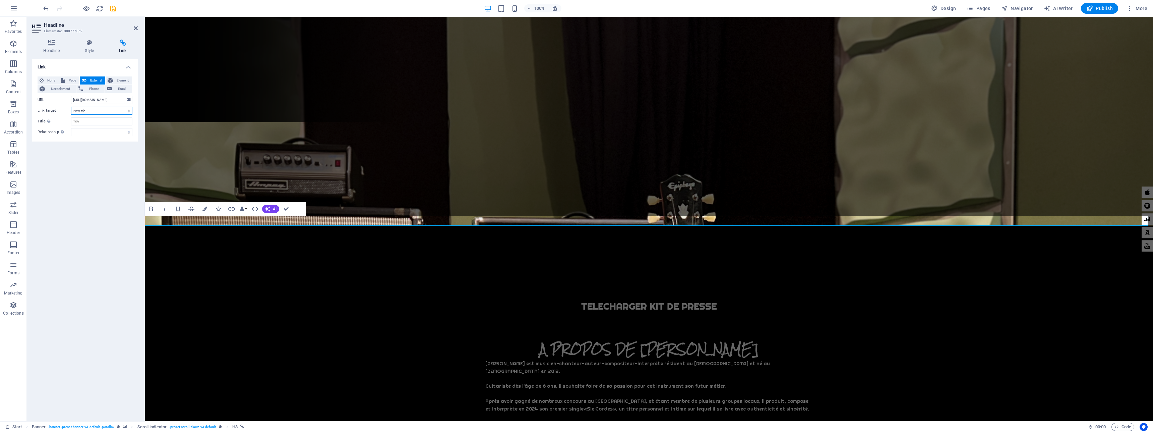
click at [89, 112] on select "New tab Same tab Overlay" at bounding box center [101, 111] width 61 height 8
click at [71, 107] on select "New tab Same tab Overlay" at bounding box center [101, 111] width 61 height 8
click at [93, 135] on select "alternate author bookmark external help license next nofollow noreferrer noopen…" at bounding box center [101, 132] width 61 height 8
click at [71, 128] on select "alternate author bookmark external help license next nofollow noreferrer noopen…" at bounding box center [101, 132] width 61 height 8
click at [113, 9] on icon "save" at bounding box center [113, 9] width 8 height 8
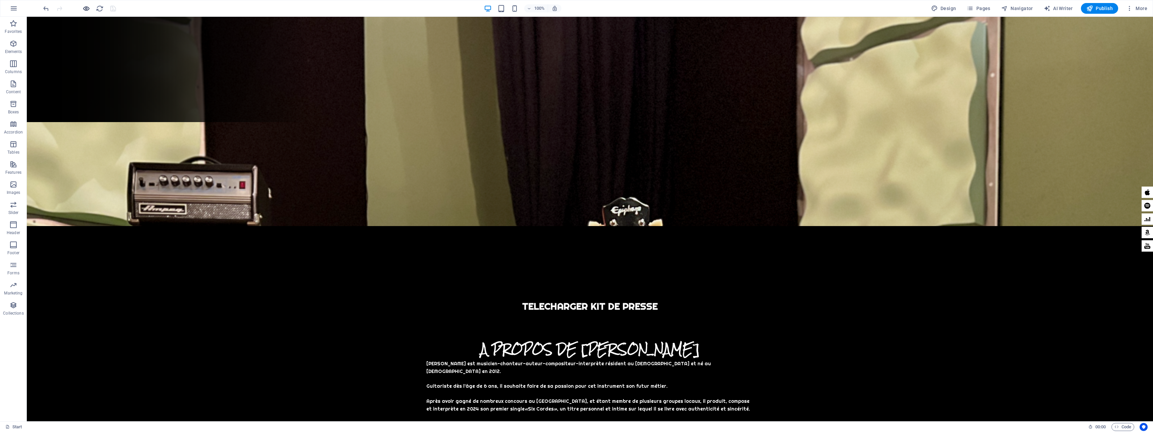
click at [86, 8] on icon "button" at bounding box center [86, 9] width 8 height 8
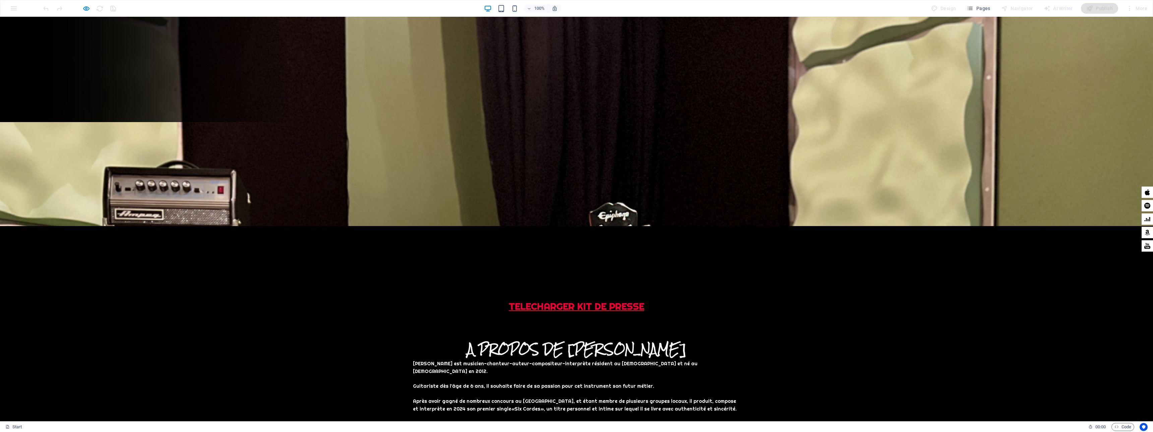
click at [584, 300] on link "TELECHARGER KIT DE PRESSE" at bounding box center [576, 306] width 135 height 12
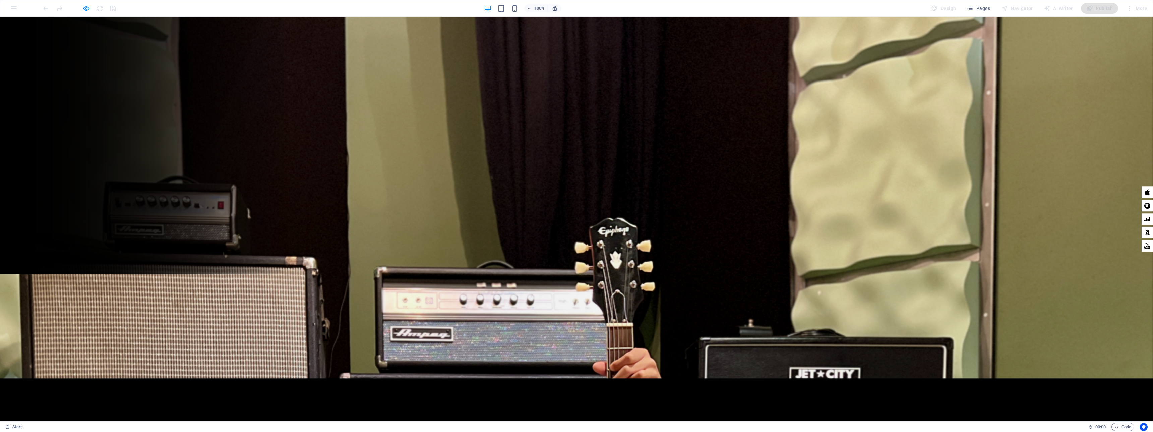
scroll to position [0, 0]
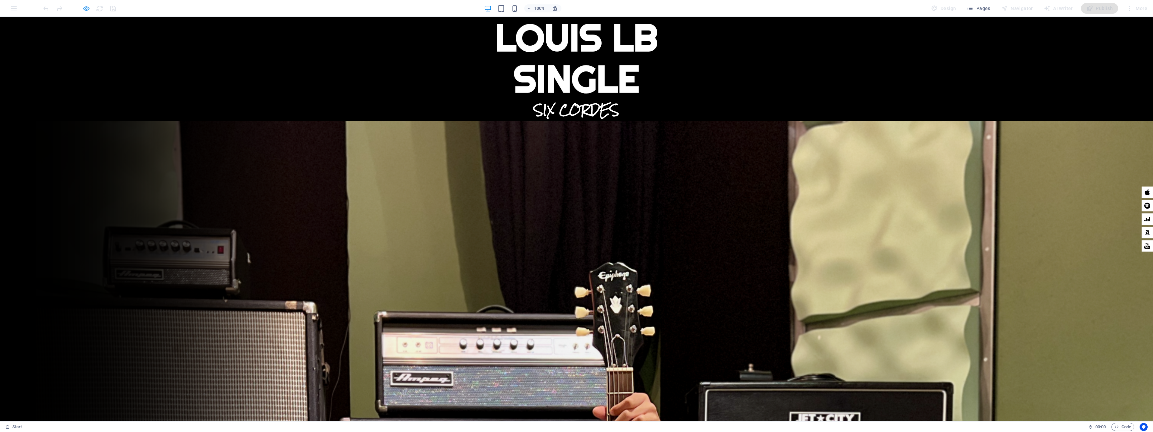
click at [82, 8] on div at bounding box center [79, 8] width 75 height 11
click at [86, 8] on icon "button" at bounding box center [86, 9] width 8 height 8
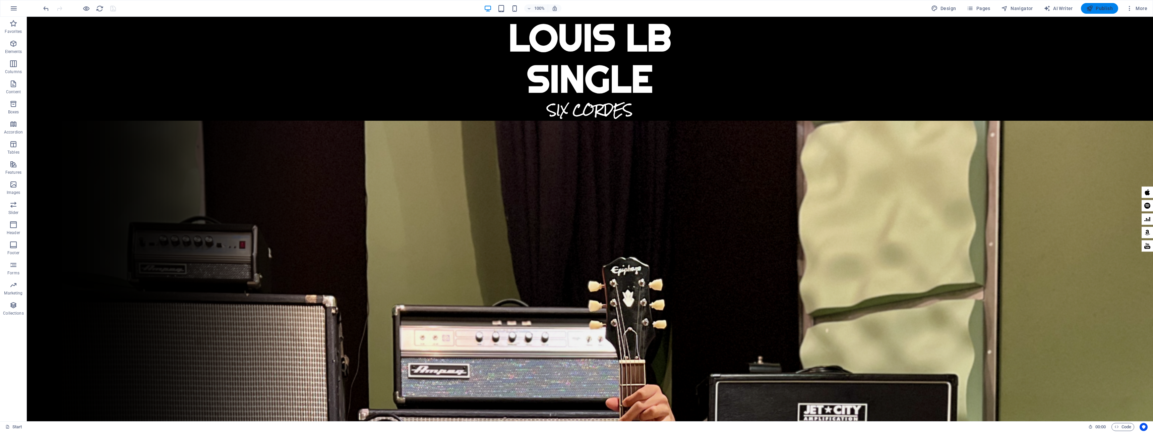
click at [1100, 6] on span "Publish" at bounding box center [1100, 8] width 26 height 7
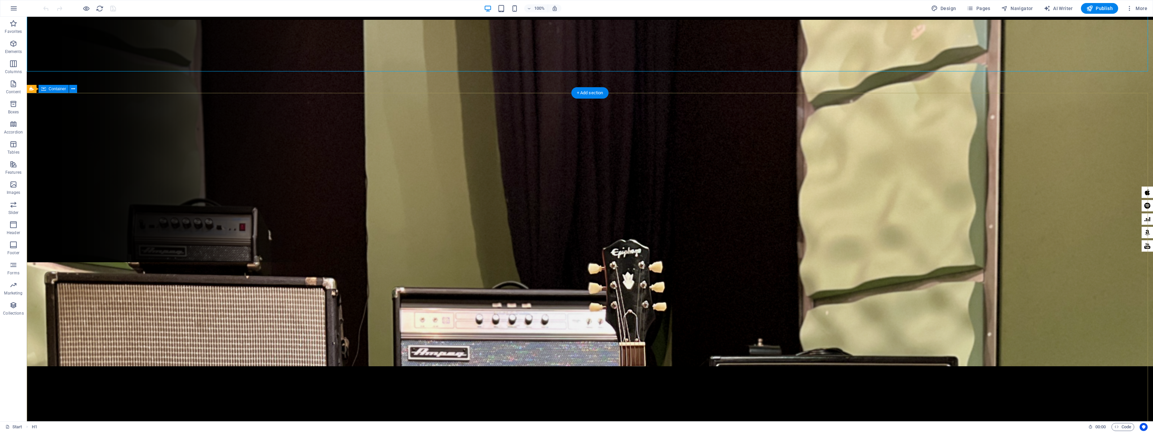
scroll to position [329, 0]
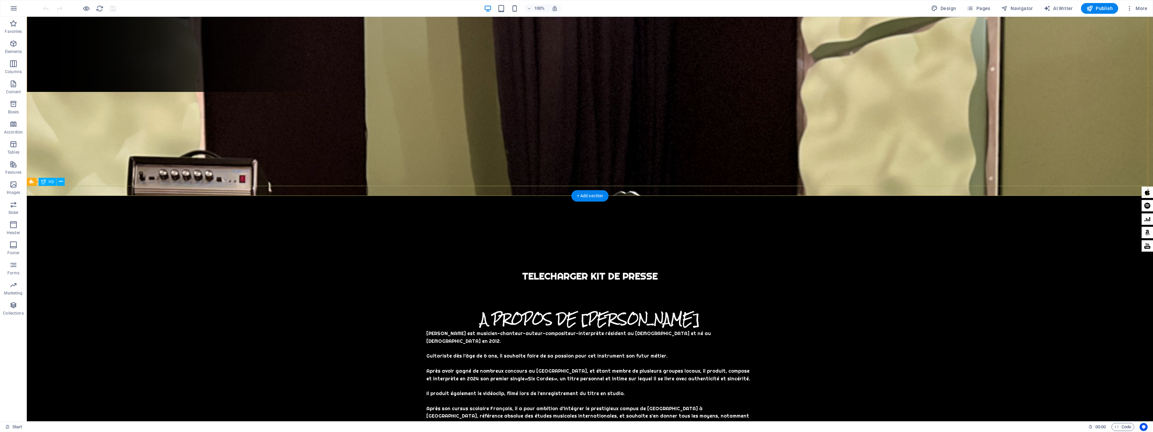
click at [544, 271] on div "TELECHARGER KIT DE PRESSE" at bounding box center [590, 276] width 1127 height 10
click at [537, 271] on div "TELECHARGER KIT DE PRESSE" at bounding box center [590, 276] width 1127 height 10
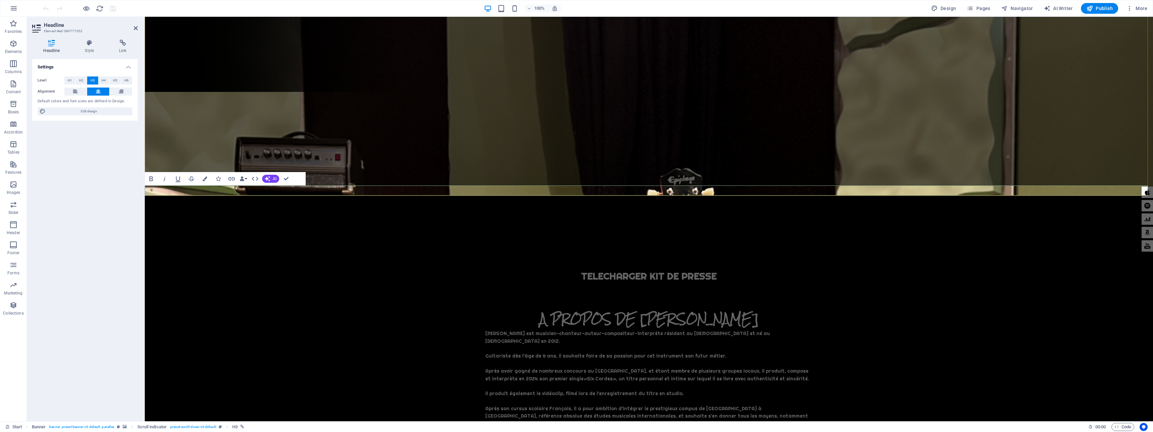
scroll to position [0, 0]
click at [632, 270] on link "TELECHARGER KIT DE PRESSE" at bounding box center [648, 276] width 135 height 12
drag, startPoint x: 583, startPoint y: 190, endPoint x: 615, endPoint y: 189, distance: 31.9
click at [615, 270] on link "TELECHARGER KIT DE PRESSE" at bounding box center [648, 276] width 135 height 12
drag, startPoint x: 712, startPoint y: 191, endPoint x: 582, endPoint y: 187, distance: 129.8
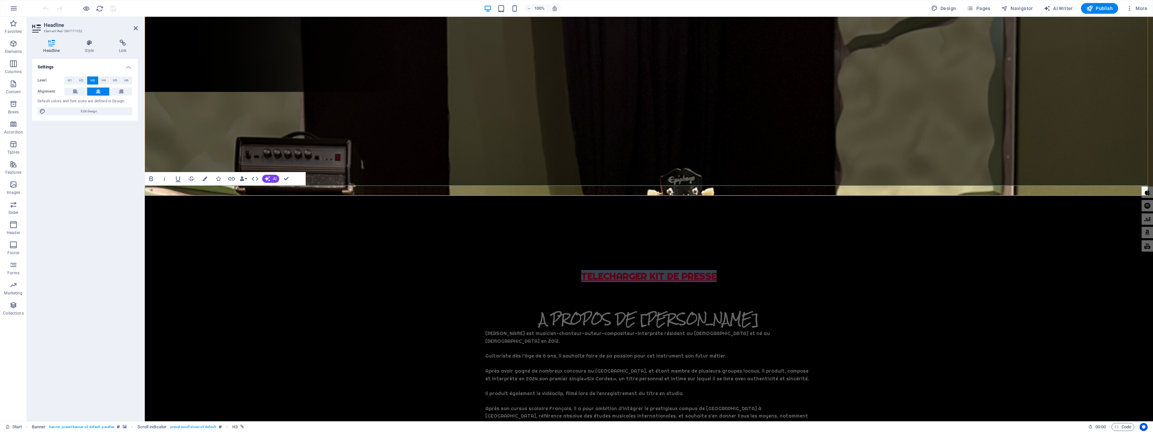
click at [582, 270] on link "TELECHARGER KIT DE PRESSE" at bounding box center [648, 276] width 135 height 12
click at [116, 42] on icon at bounding box center [123, 43] width 30 height 7
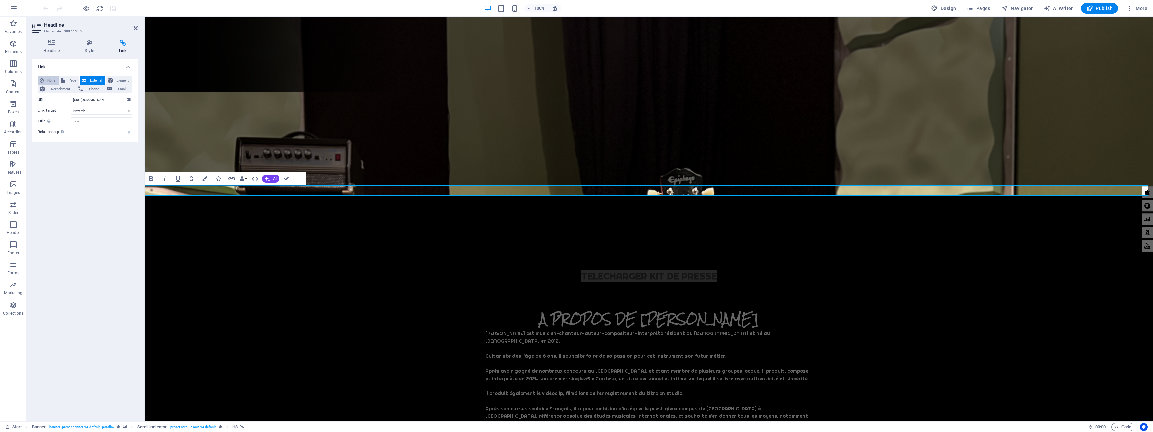
click at [45, 79] on button "None" at bounding box center [48, 80] width 21 height 8
click at [570, 271] on h3 "TELECHARGER KIT DE PRESSE" at bounding box center [649, 276] width 1009 height 10
click at [114, 10] on icon "save" at bounding box center [113, 9] width 8 height 8
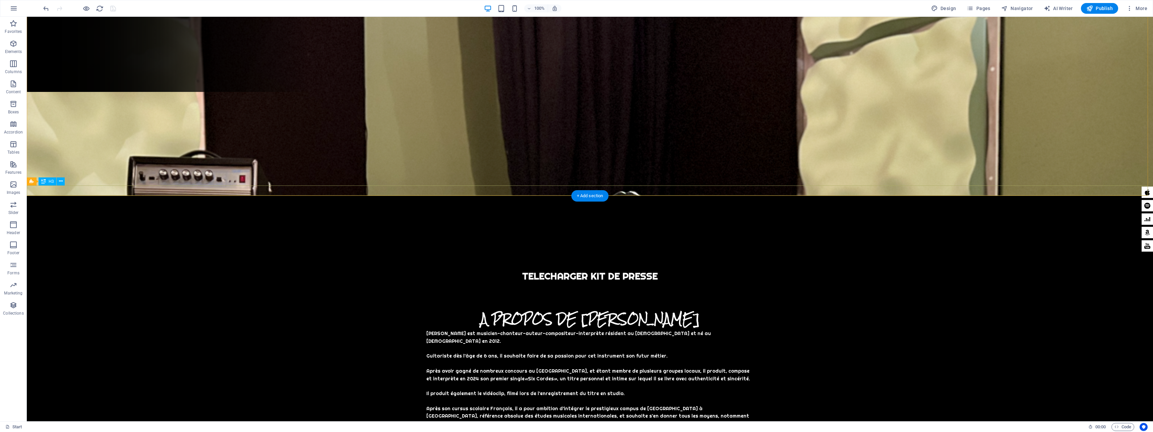
click at [652, 271] on div "TELECHARGER KIT DE PRESSE" at bounding box center [590, 276] width 1127 height 10
click at [636, 271] on div "TELECHARGER KIT DE PRESSE" at bounding box center [590, 276] width 1127 height 10
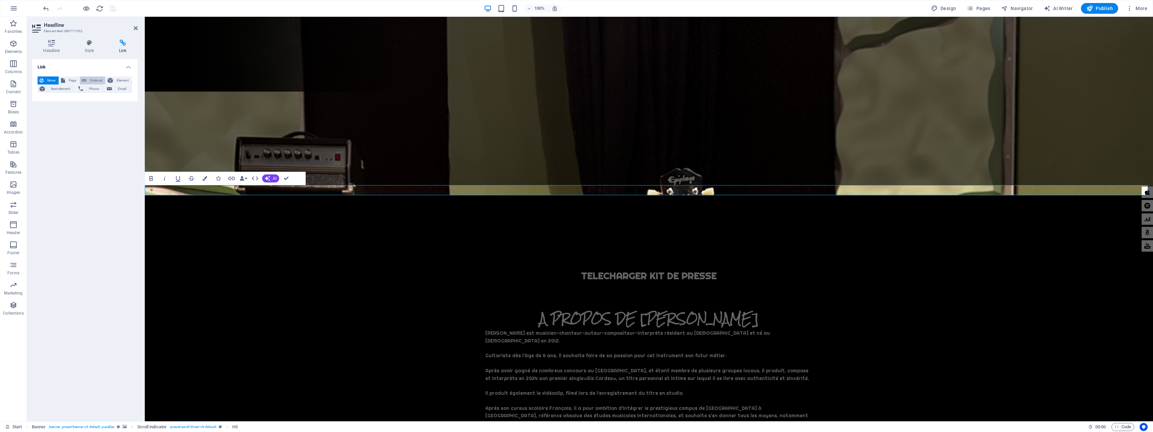
click at [89, 82] on span "External" at bounding box center [96, 80] width 15 height 8
select select "blank"
click at [129, 100] on icon at bounding box center [129, 99] width 4 height 7
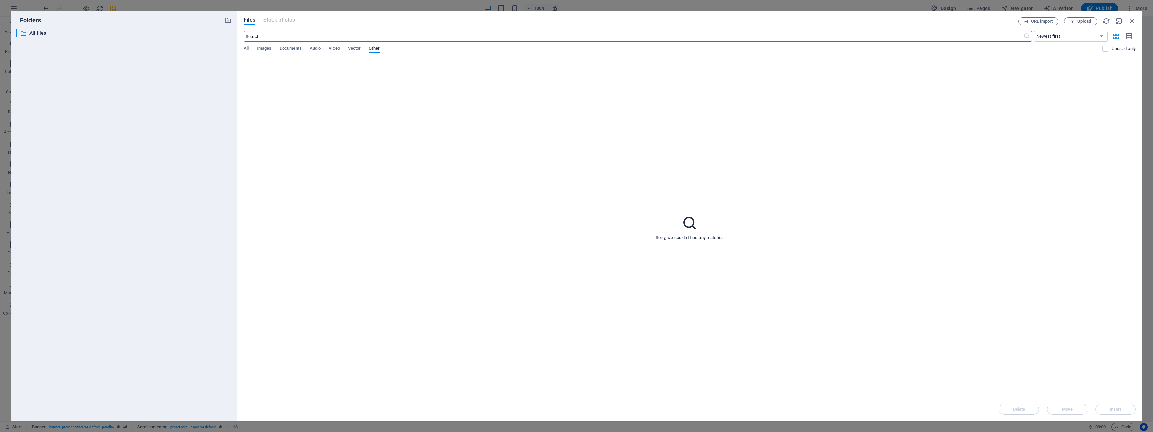
scroll to position [0, 0]
click at [297, 47] on span "Documents" at bounding box center [291, 48] width 22 height 9
click at [276, 80] on icon at bounding box center [278, 80] width 16 height 16
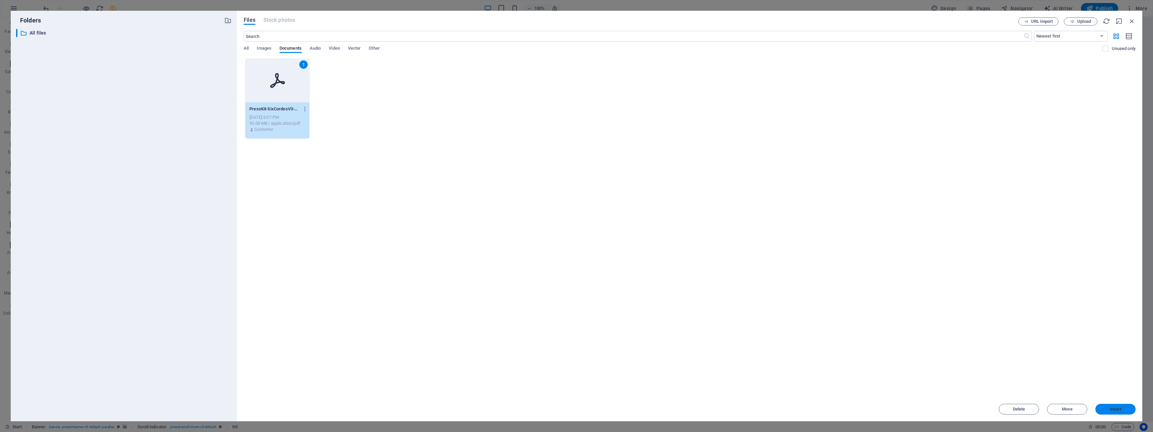
click at [1111, 408] on span "Insert" at bounding box center [1116, 409] width 12 height 4
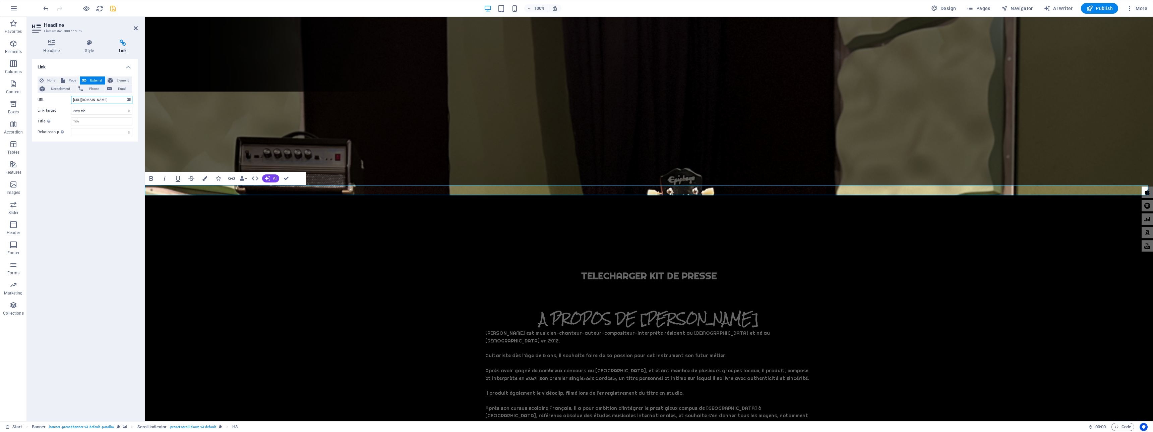
scroll to position [0, 115]
drag, startPoint x: 91, startPoint y: 98, endPoint x: 125, endPoint y: 99, distance: 34.5
click at [125, 99] on input "[URL][DOMAIN_NAME]" at bounding box center [101, 100] width 61 height 8
click at [94, 99] on input "[URL][DOMAIN_NAME]" at bounding box center [101, 100] width 61 height 8
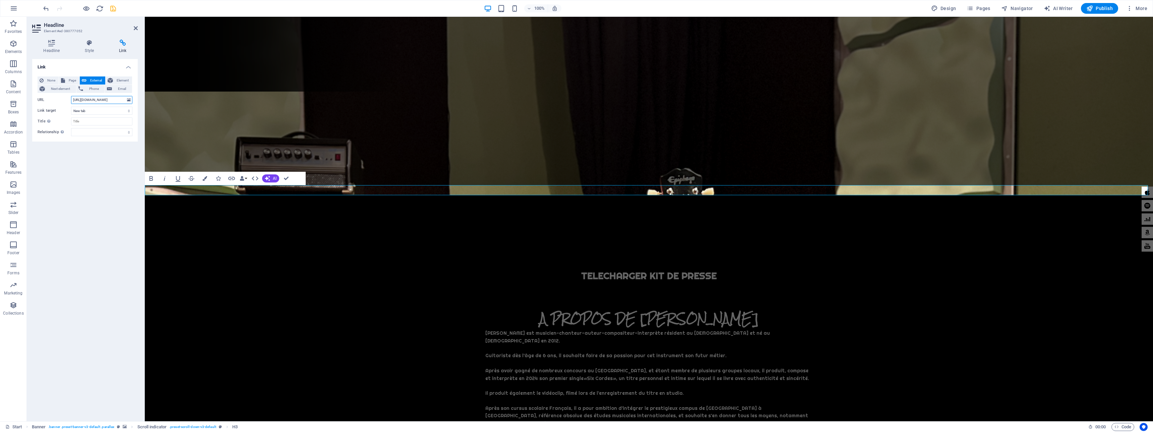
drag, startPoint x: 87, startPoint y: 100, endPoint x: 59, endPoint y: 99, distance: 27.2
click at [59, 99] on div "URL [URL][DOMAIN_NAME]" at bounding box center [85, 100] width 95 height 8
click at [112, 11] on icon "save" at bounding box center [113, 9] width 8 height 8
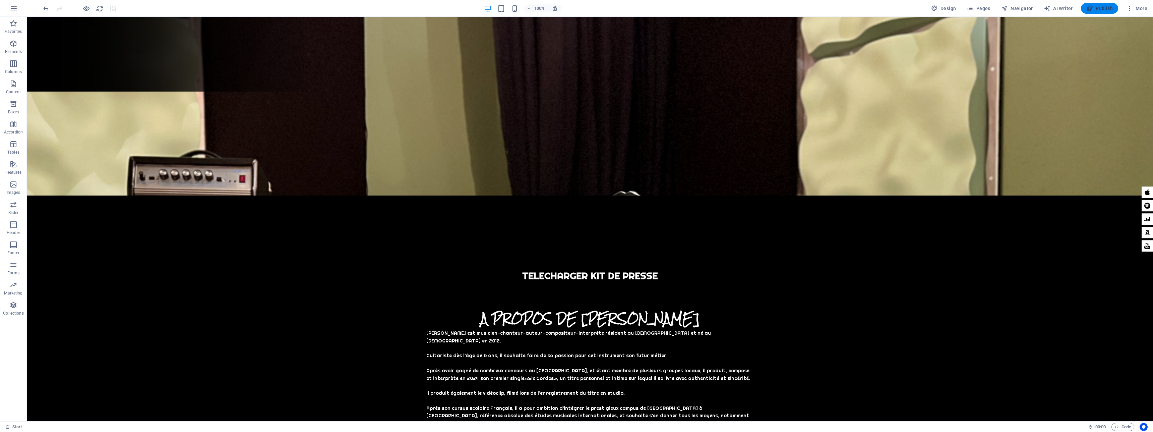
click at [1107, 6] on span "Publish" at bounding box center [1100, 8] width 26 height 7
